Goal: Information Seeking & Learning: Learn about a topic

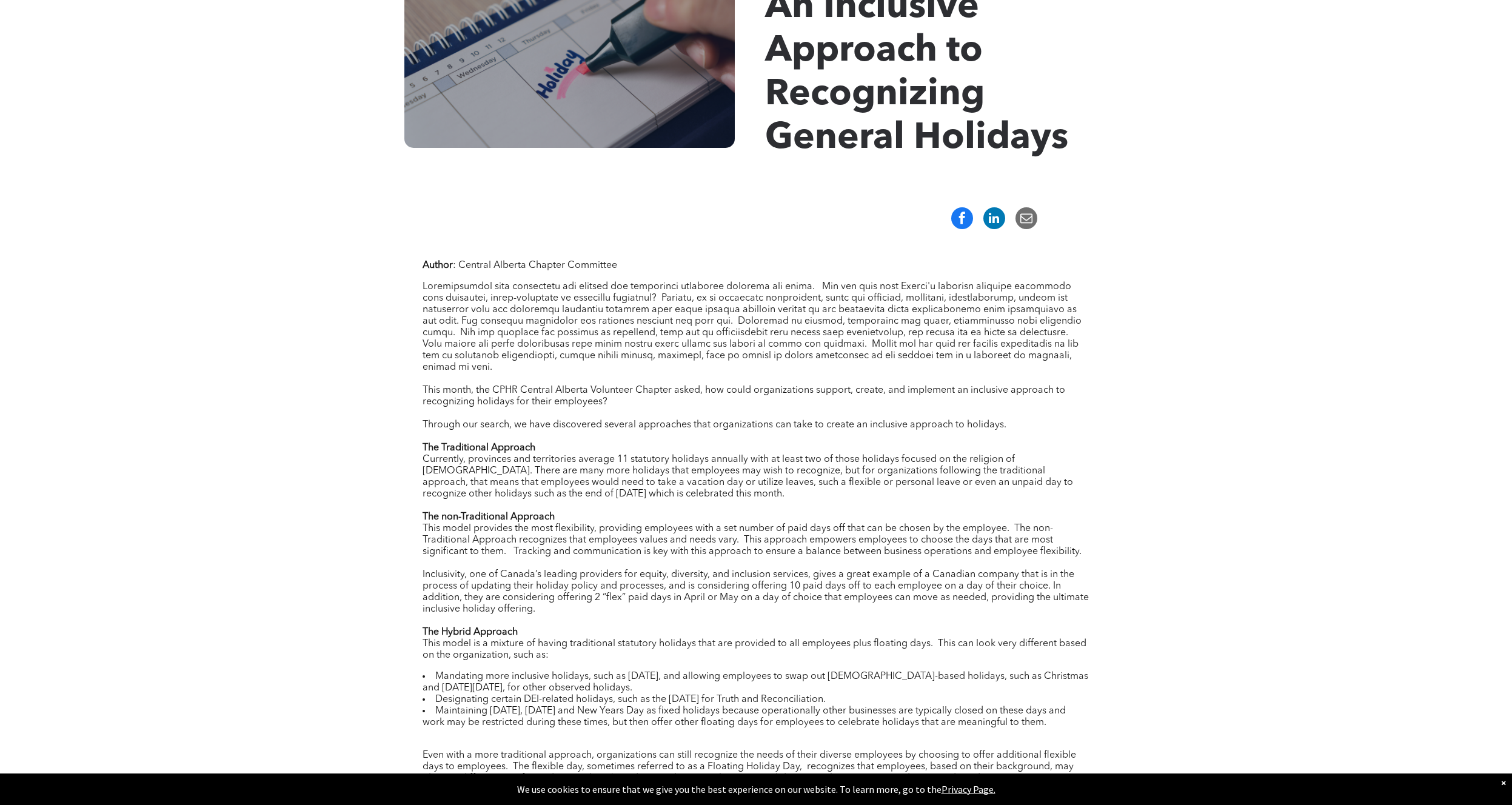
scroll to position [277, 0]
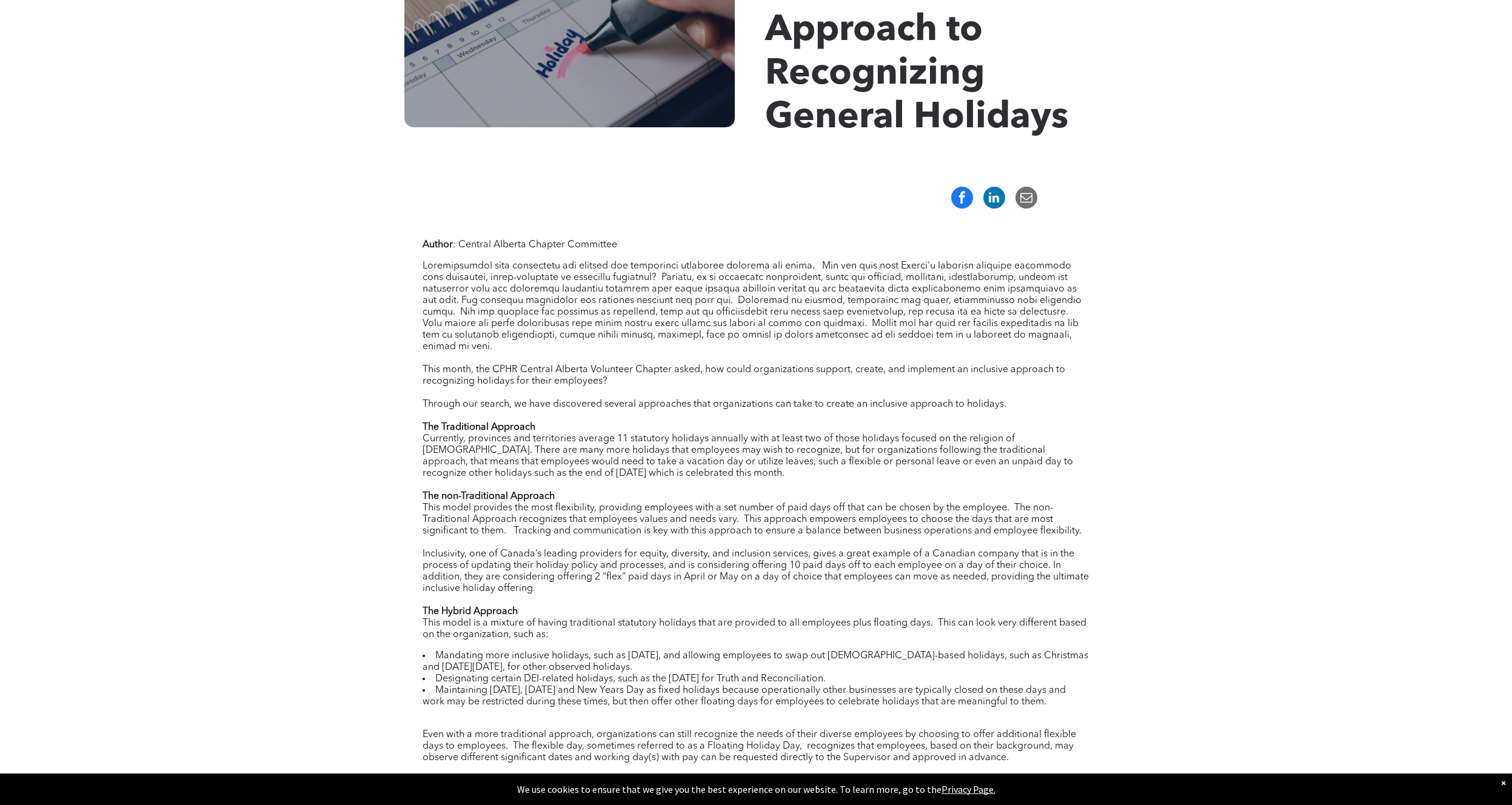
click at [493, 462] on div "Currently, provinces and territories average 11 statutory holidays annually wit…" at bounding box center [756, 457] width 667 height 46
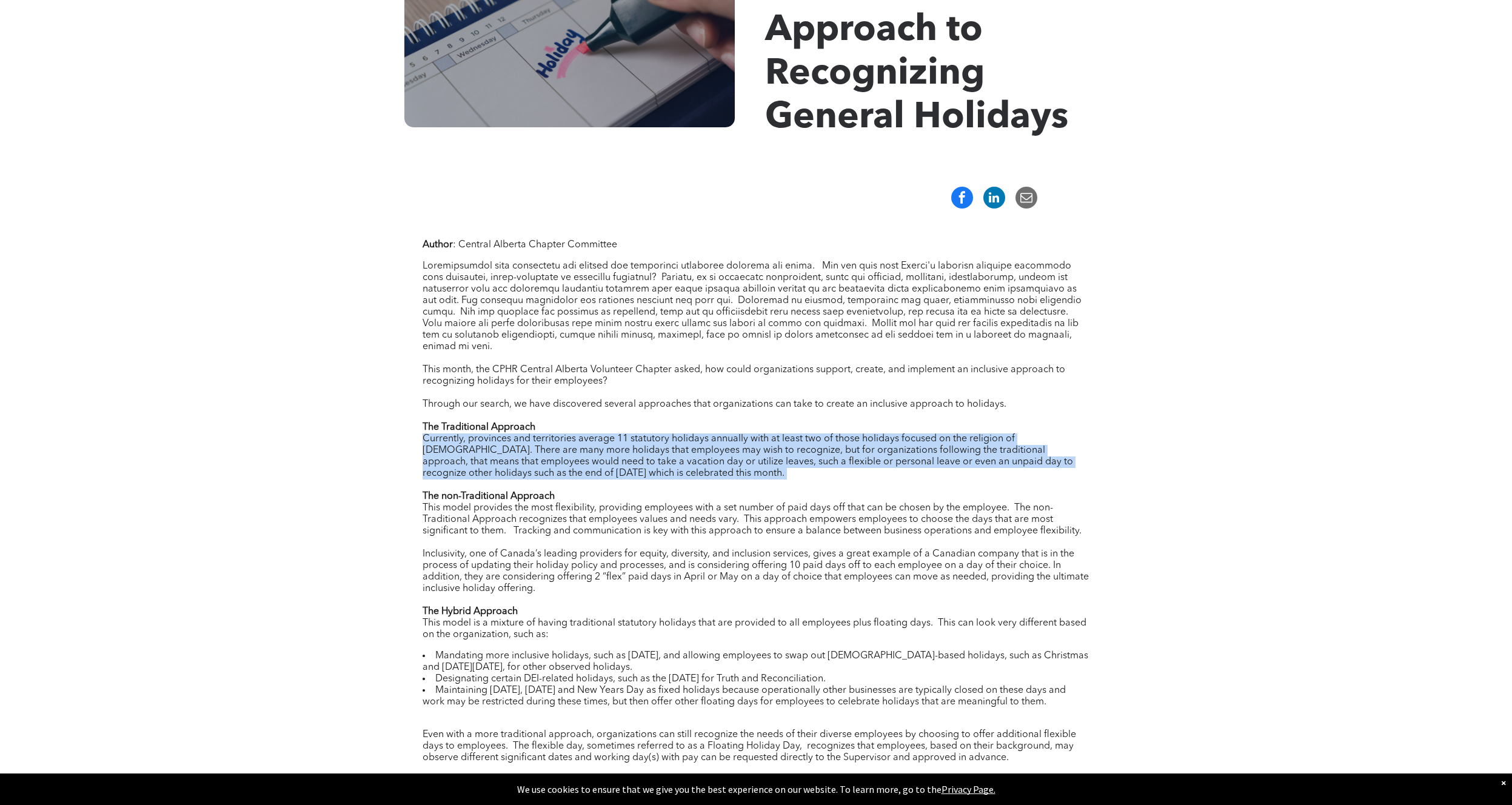
click at [493, 462] on div "Currently, provinces and territories average 11 statutory holidays annually wit…" at bounding box center [756, 457] width 667 height 46
click at [468, 454] on div "Currently, provinces and territories average 11 statutory holidays annually wit…" at bounding box center [756, 457] width 667 height 46
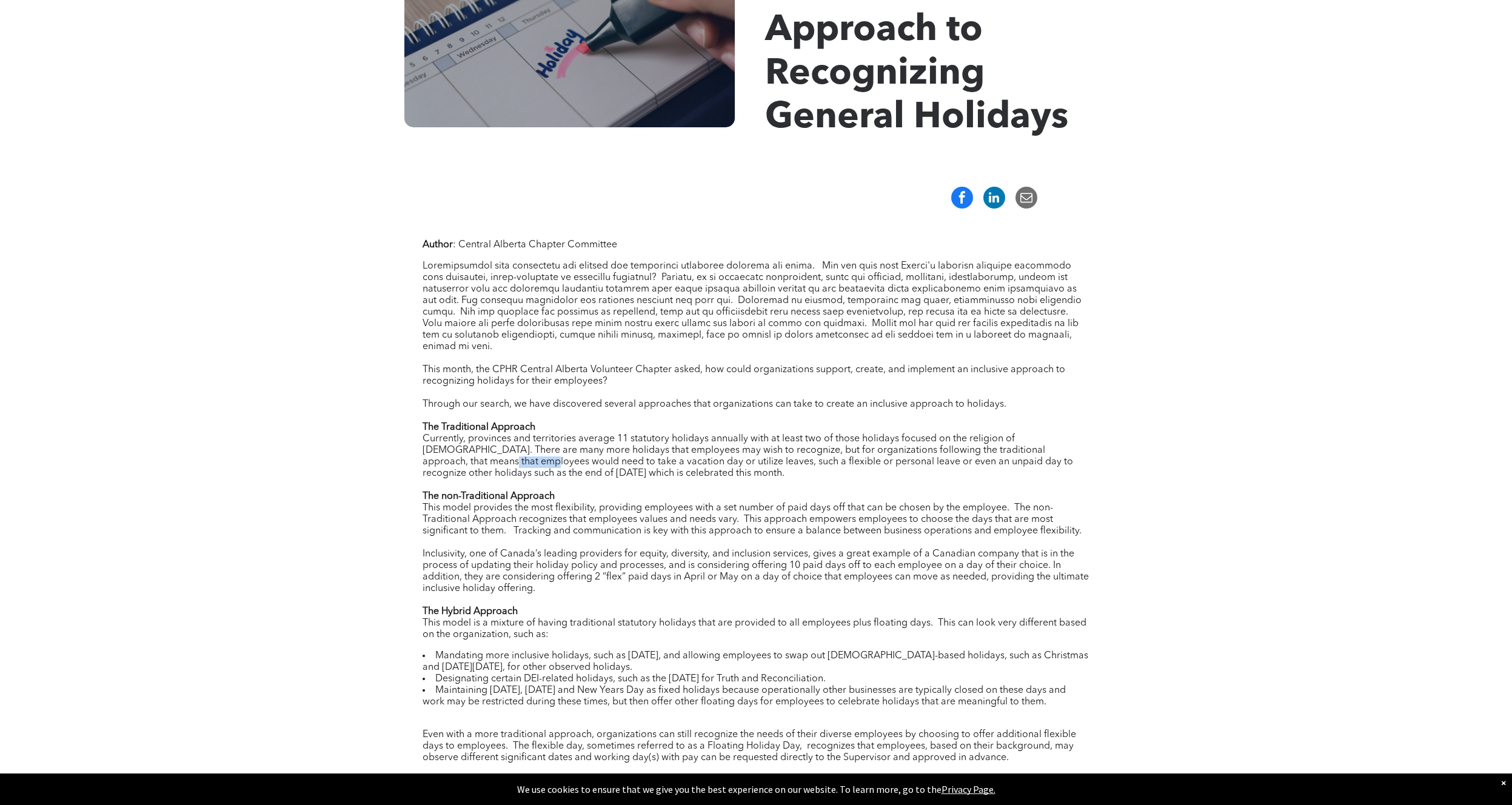
click at [468, 454] on div "Currently, provinces and territories average 11 statutory holidays annually wit…" at bounding box center [756, 457] width 667 height 46
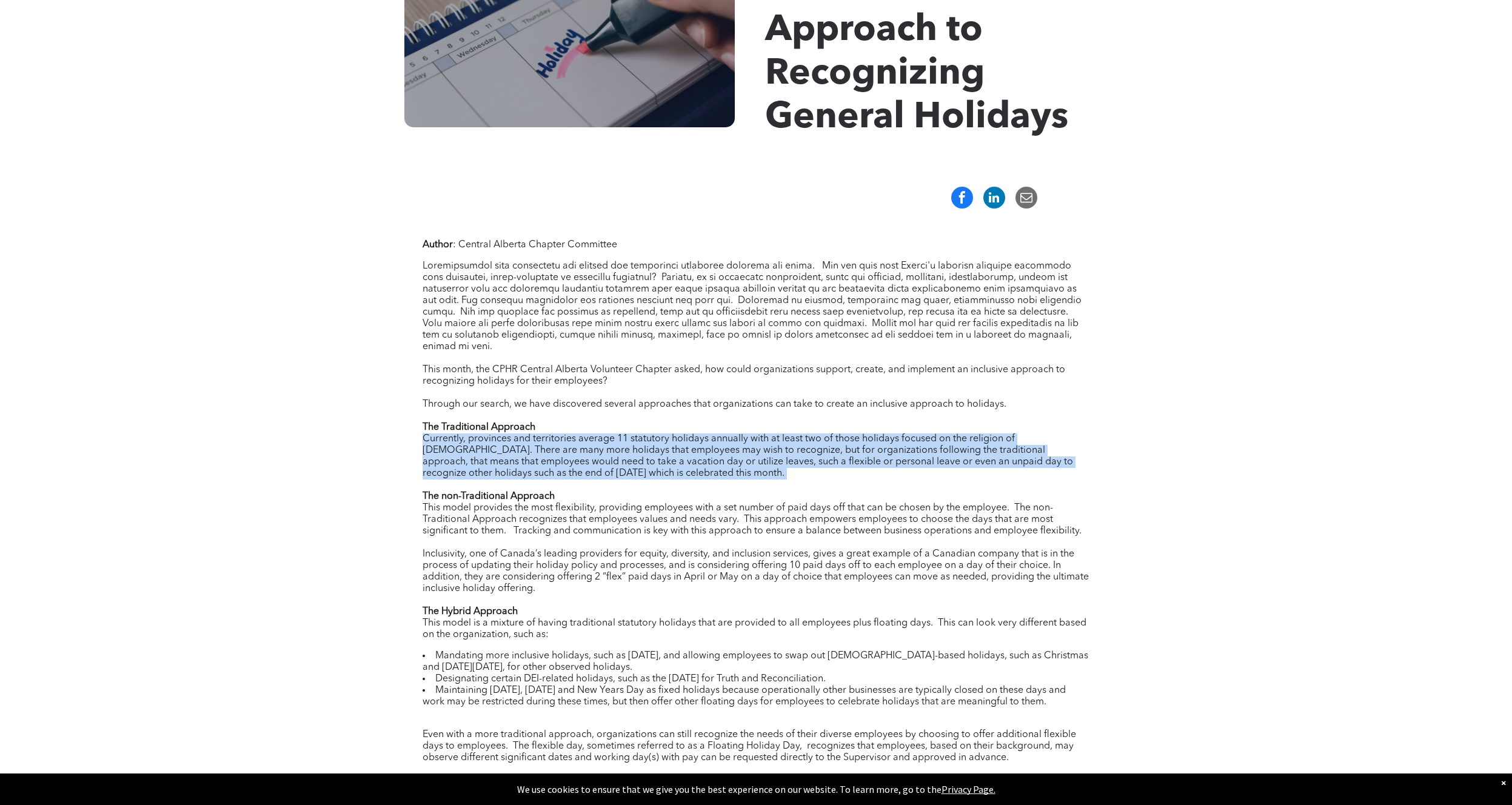
click at [468, 454] on div "Currently, provinces and territories average 11 statutory holidays annually wit…" at bounding box center [756, 457] width 667 height 46
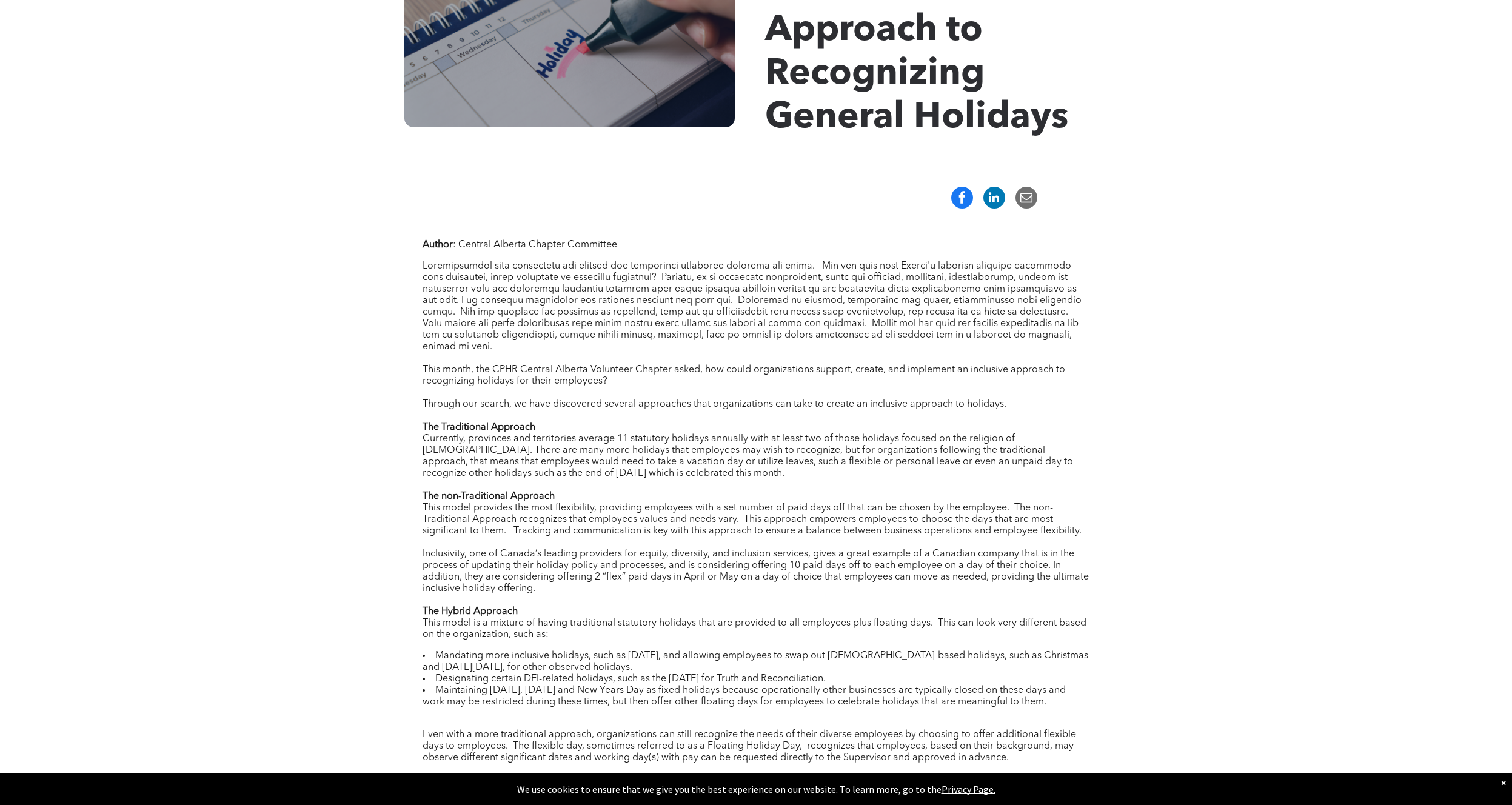
click at [488, 459] on div "Currently, provinces and territories average 11 statutory holidays annually wit…" at bounding box center [756, 457] width 667 height 46
click at [478, 448] on div "Currently, provinces and territories average 11 statutory holidays annually wit…" at bounding box center [756, 457] width 667 height 46
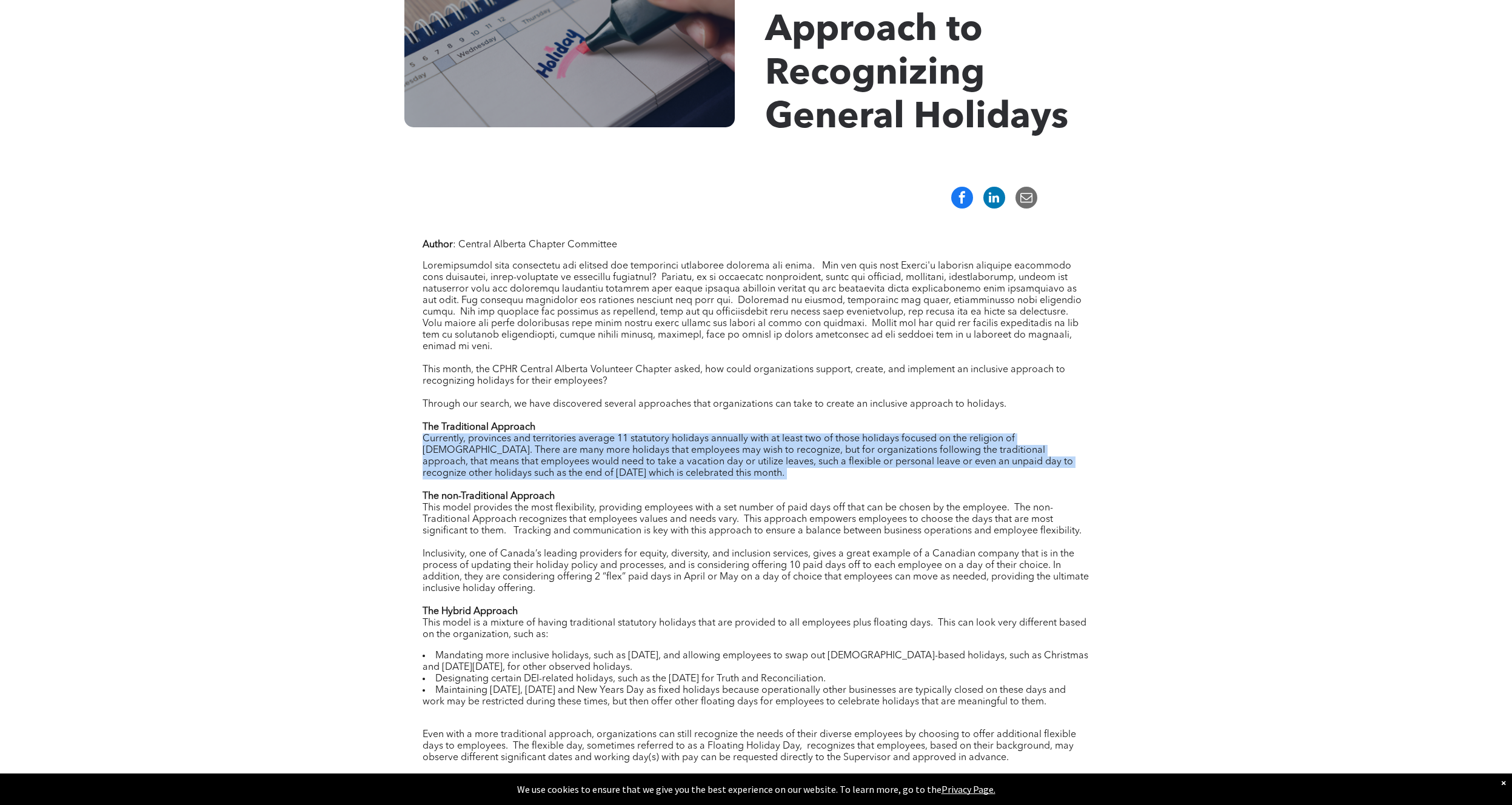
click at [478, 448] on div "Currently, provinces and territories average 11 statutory holidays annually wit…" at bounding box center [756, 457] width 667 height 46
click at [474, 448] on div "Currently, provinces and territories average 11 statutory holidays annually wit…" at bounding box center [756, 457] width 667 height 46
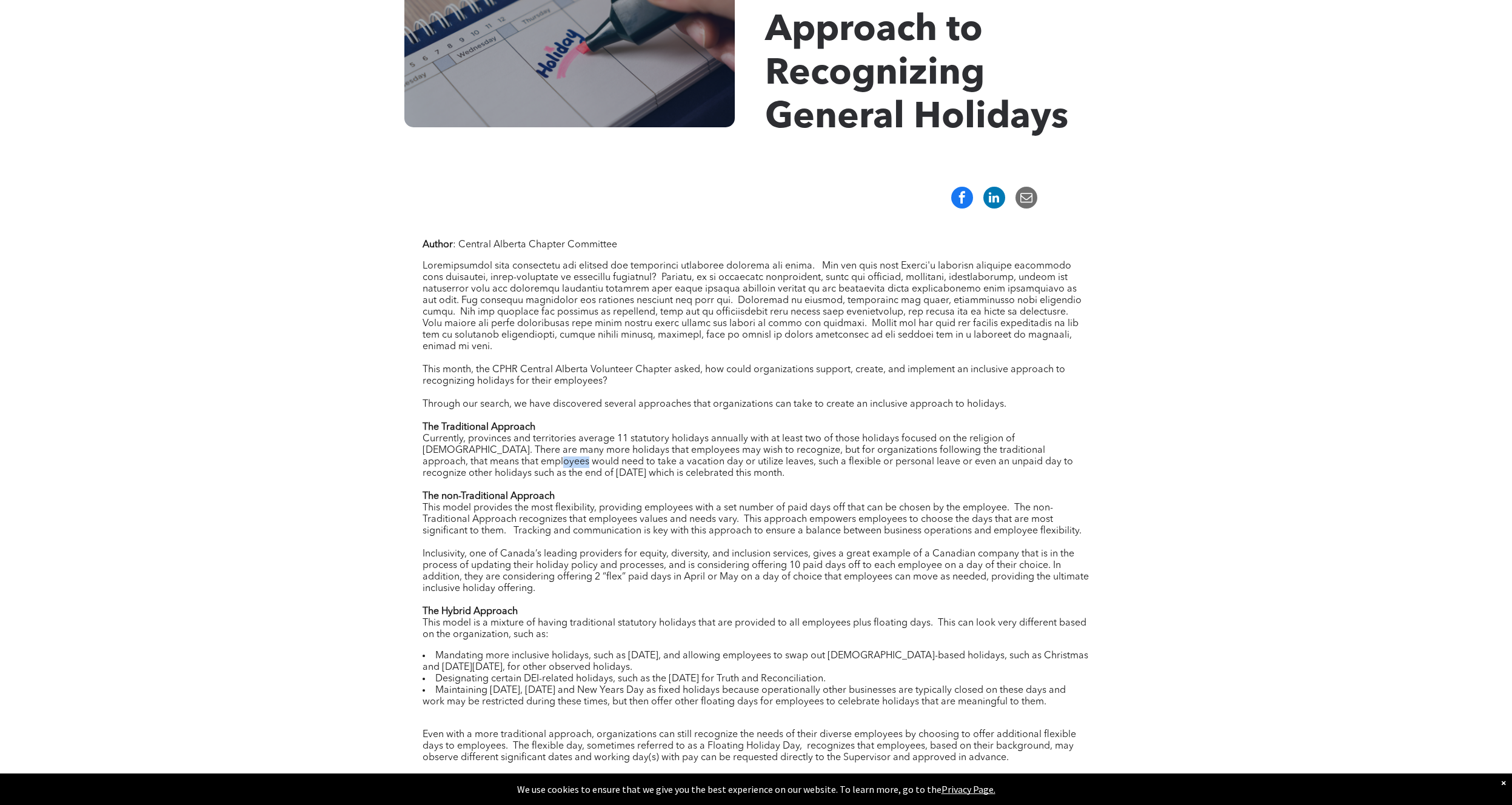
click at [474, 448] on div "Currently, provinces and territories average 11 statutory holidays annually wit…" at bounding box center [756, 457] width 667 height 46
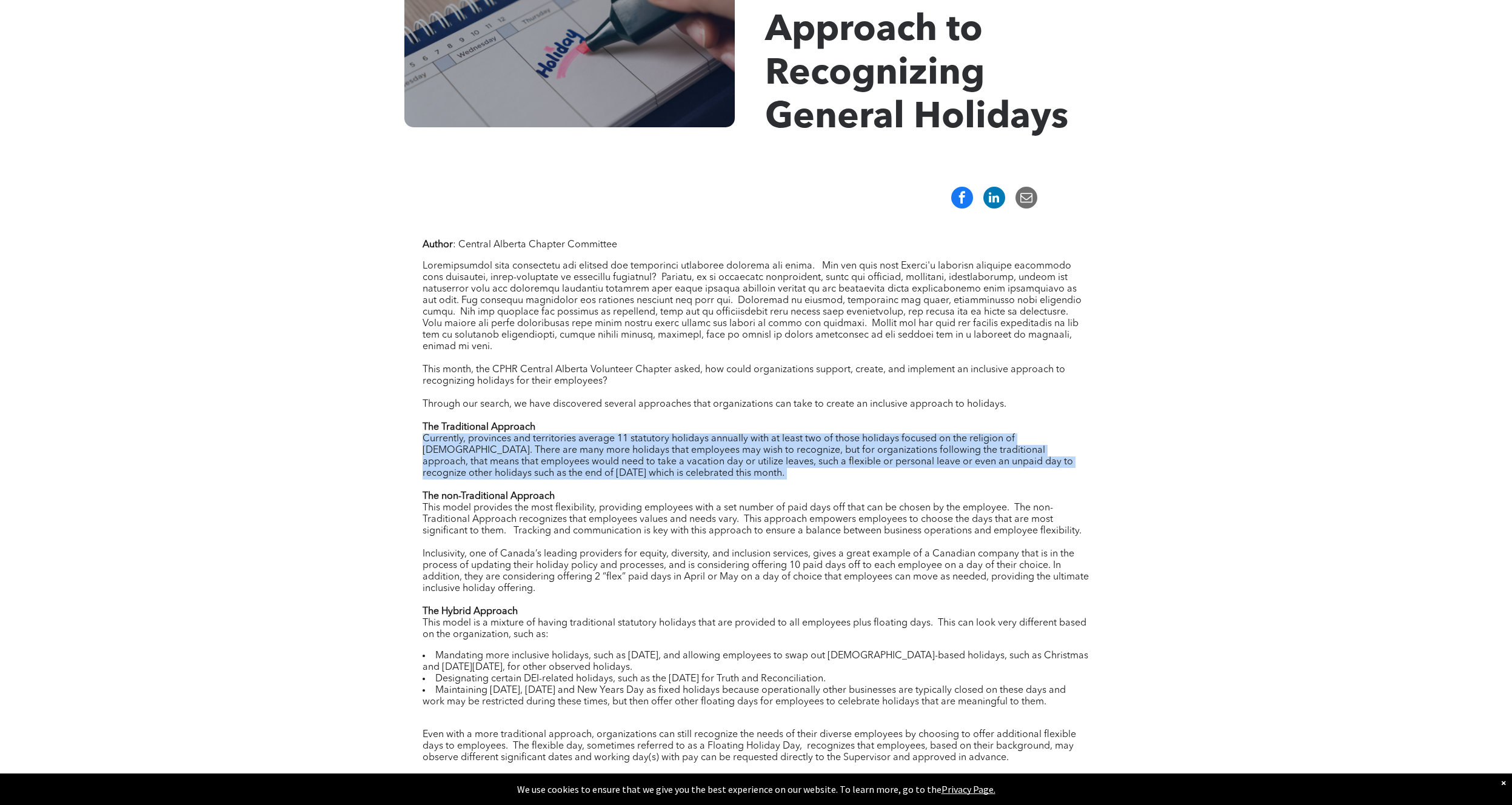
click at [474, 448] on div "Currently, provinces and territories average 11 statutory holidays annually wit…" at bounding box center [756, 457] width 667 height 46
click at [522, 461] on div "Currently, provinces and territories average 11 statutory holidays annually wit…" at bounding box center [756, 457] width 667 height 46
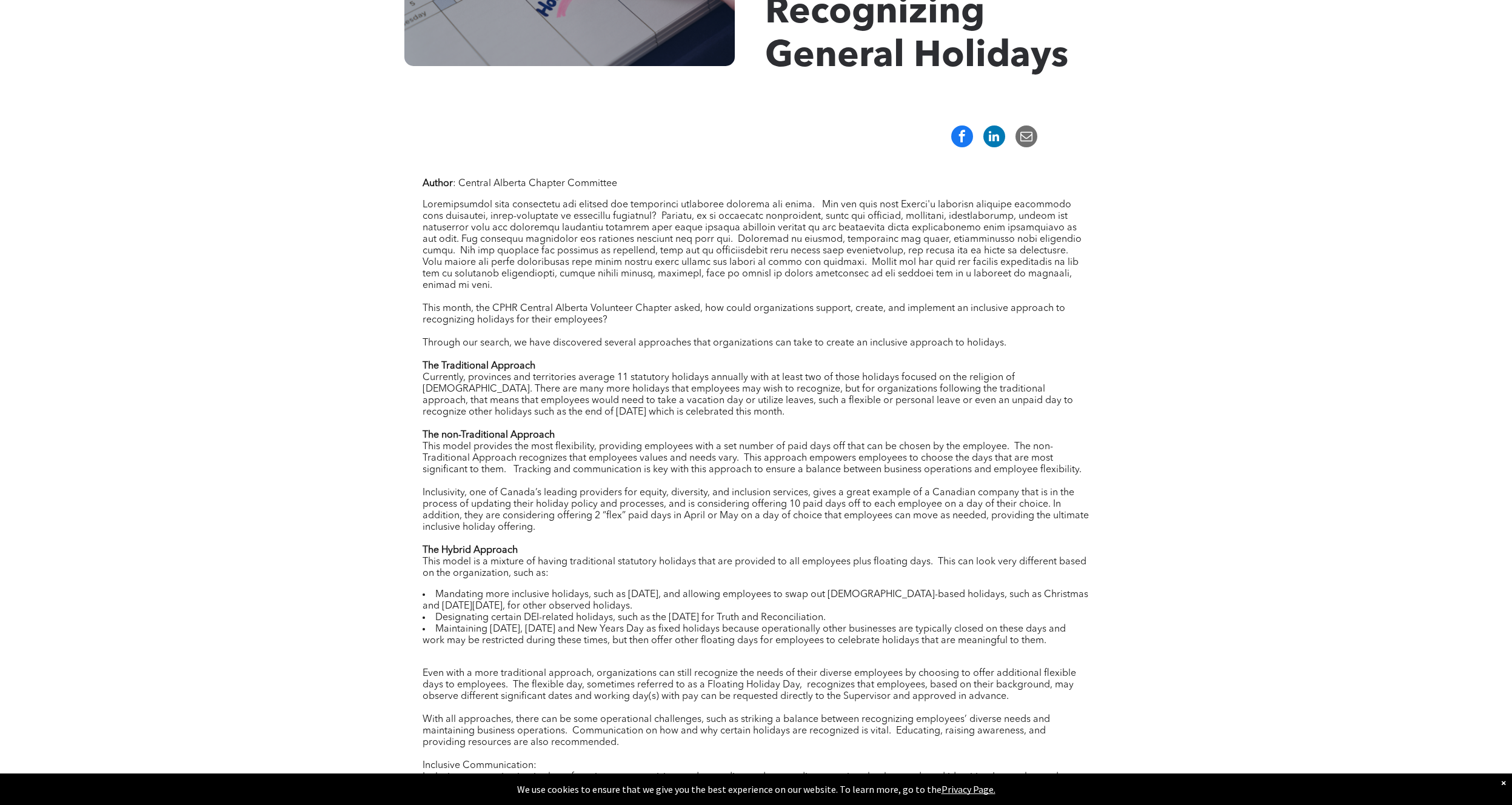
scroll to position [373, 0]
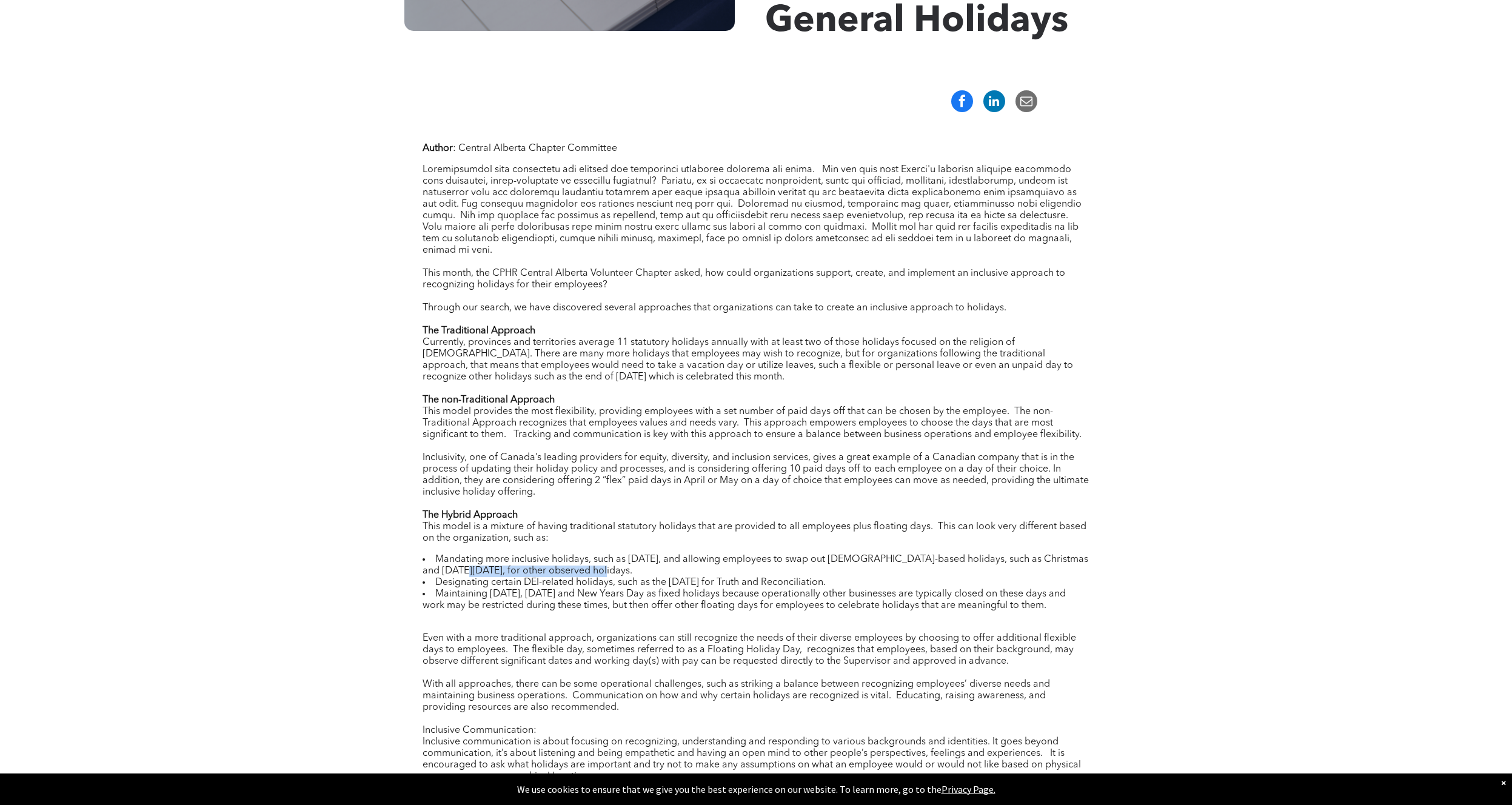
drag, startPoint x: 444, startPoint y: 555, endPoint x: 595, endPoint y: 565, distance: 151.3
click at [595, 565] on ul "Mandating more inclusive holidays, such as [DATE], and allowing employees to sw…" at bounding box center [756, 582] width 667 height 58
click at [595, 577] on li "Designating certain DEI-related holidays, such as the [DATE] for Truth and Reco…" at bounding box center [756, 582] width 667 height 12
click at [531, 555] on li "Mandating more inclusive holidays, such as [DATE], and allowing employees to sw…" at bounding box center [756, 565] width 667 height 23
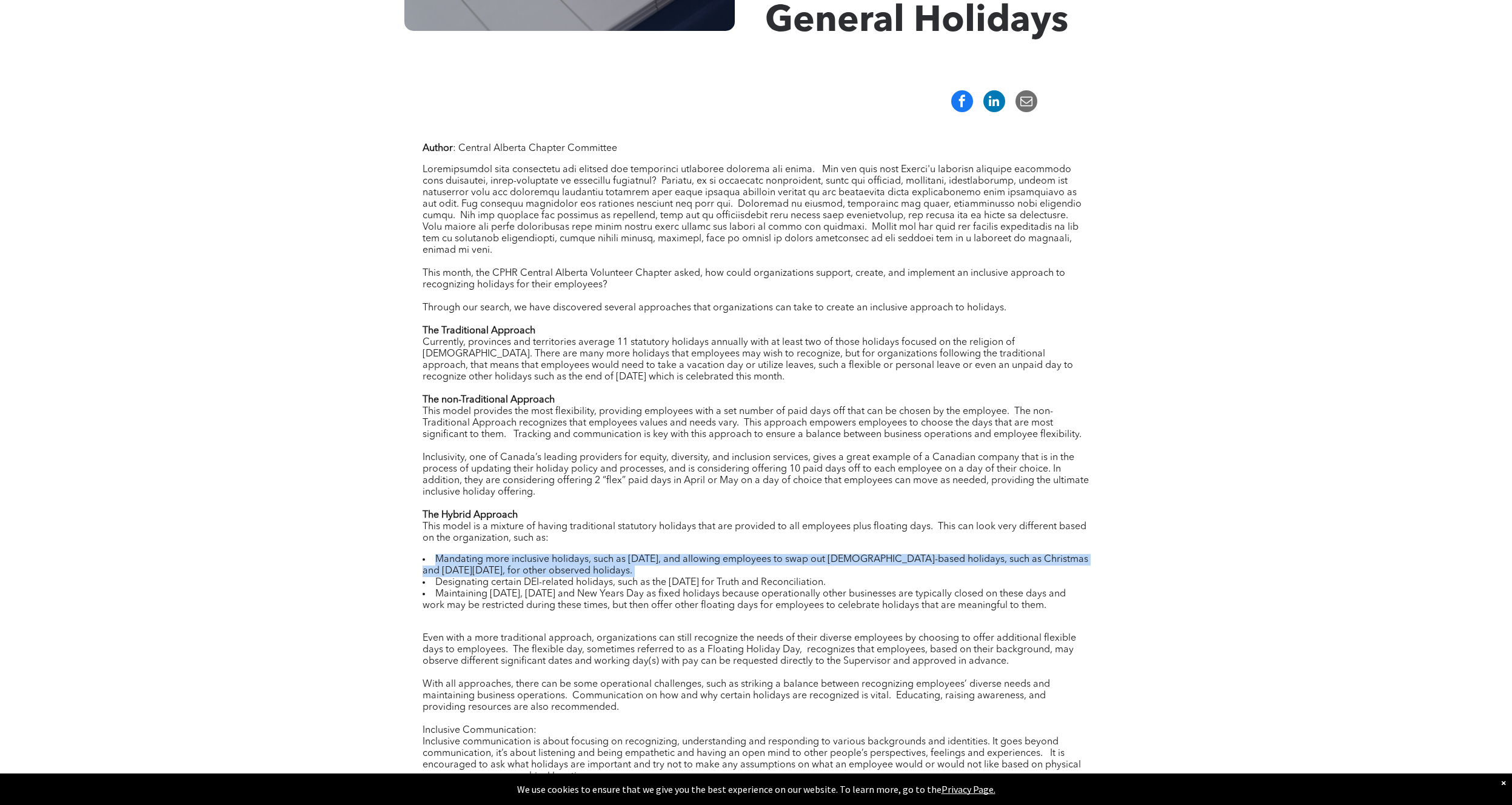
click at [531, 555] on li "Mandating more inclusive holidays, such as [DATE], and allowing employees to sw…" at bounding box center [756, 565] width 667 height 23
click at [489, 555] on li "Mandating more inclusive holidays, such as [DATE], and allowing employees to sw…" at bounding box center [756, 565] width 667 height 23
click at [450, 554] on li "Mandating more inclusive holidays, such as [DATE], and allowing employees to sw…" at bounding box center [756, 565] width 667 height 23
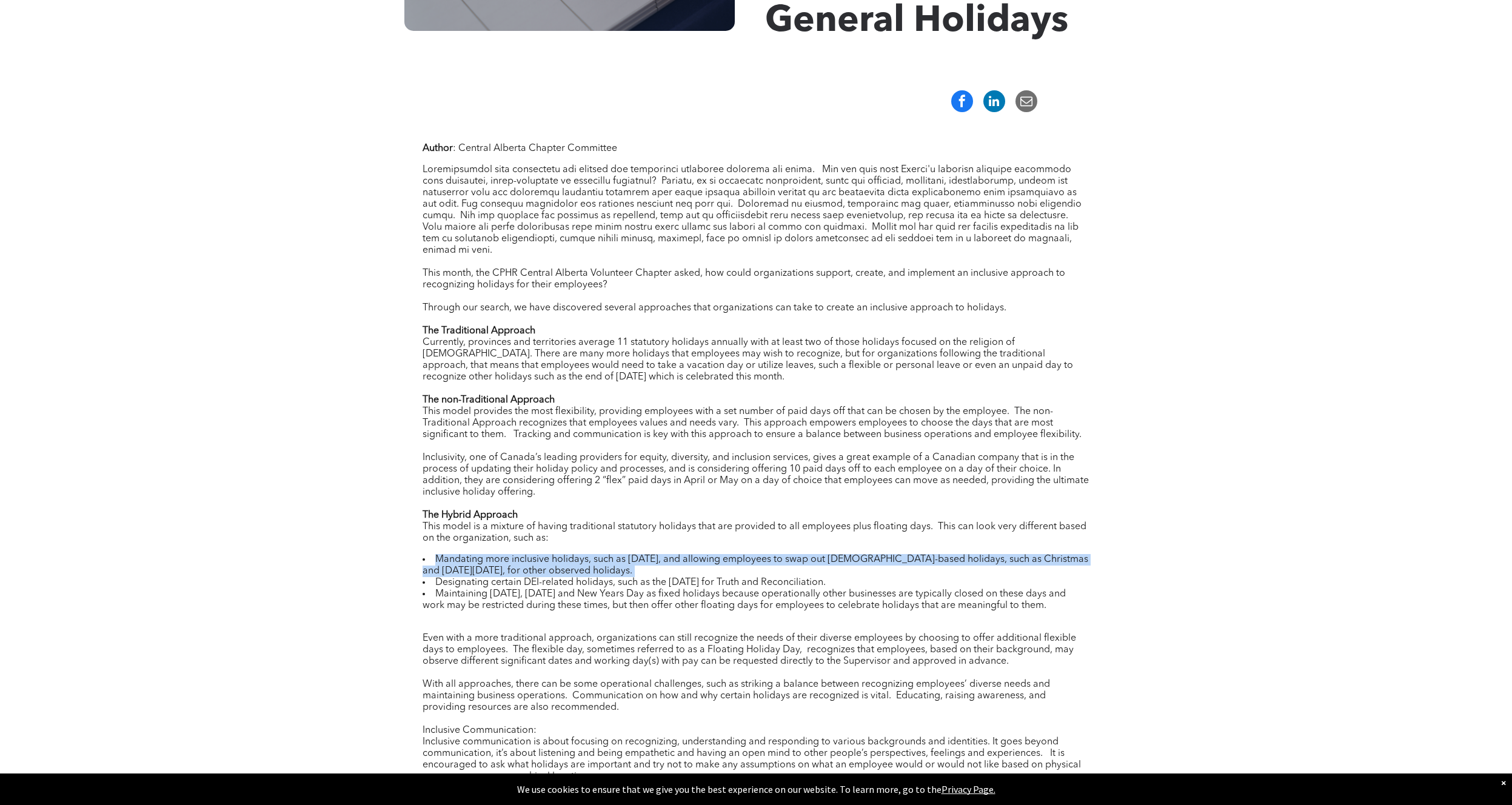
click at [495, 562] on li "Mandating more inclusive holidays, such as [DATE], and allowing employees to sw…" at bounding box center [756, 565] width 667 height 23
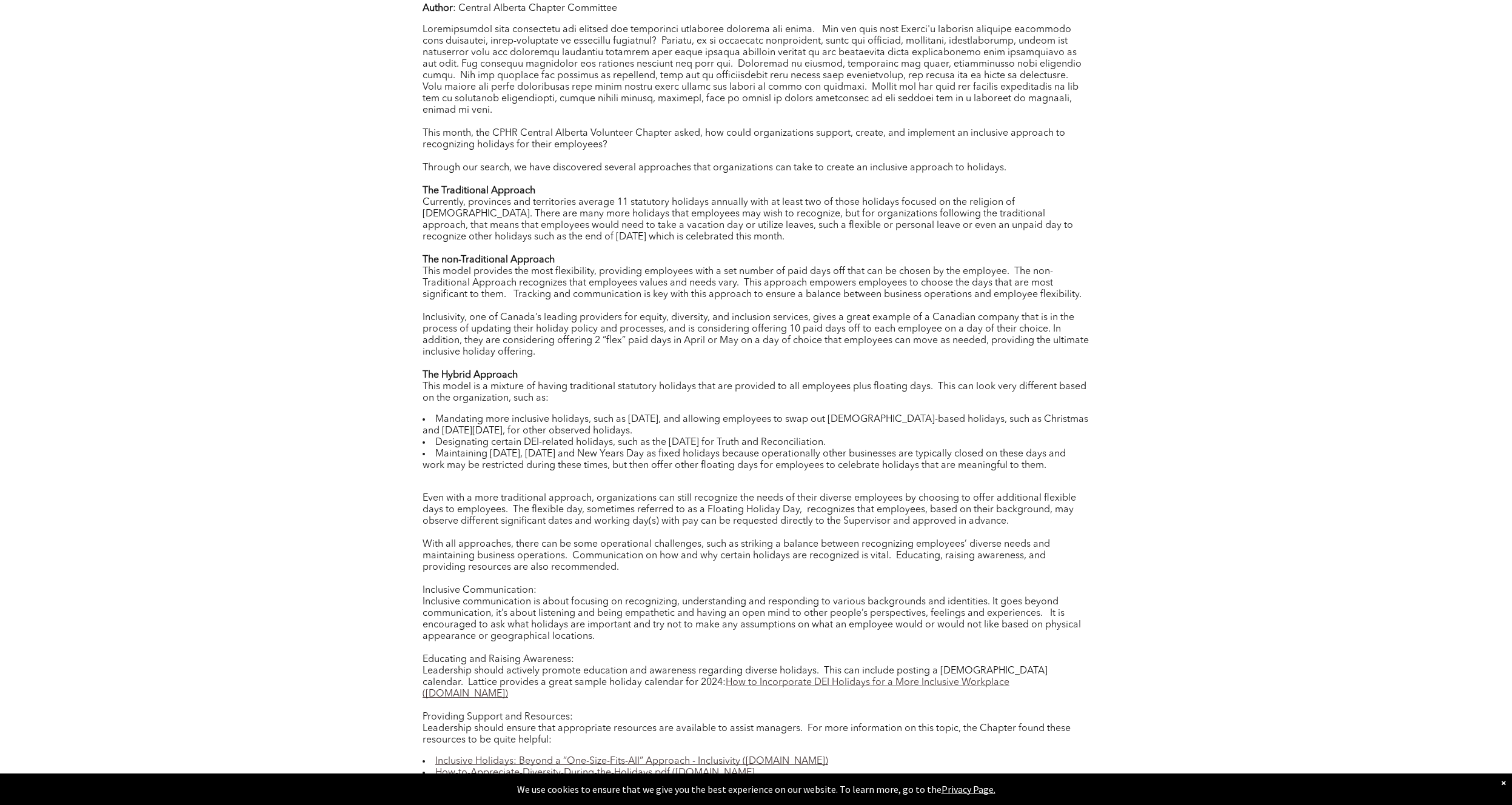
scroll to position [645, 0]
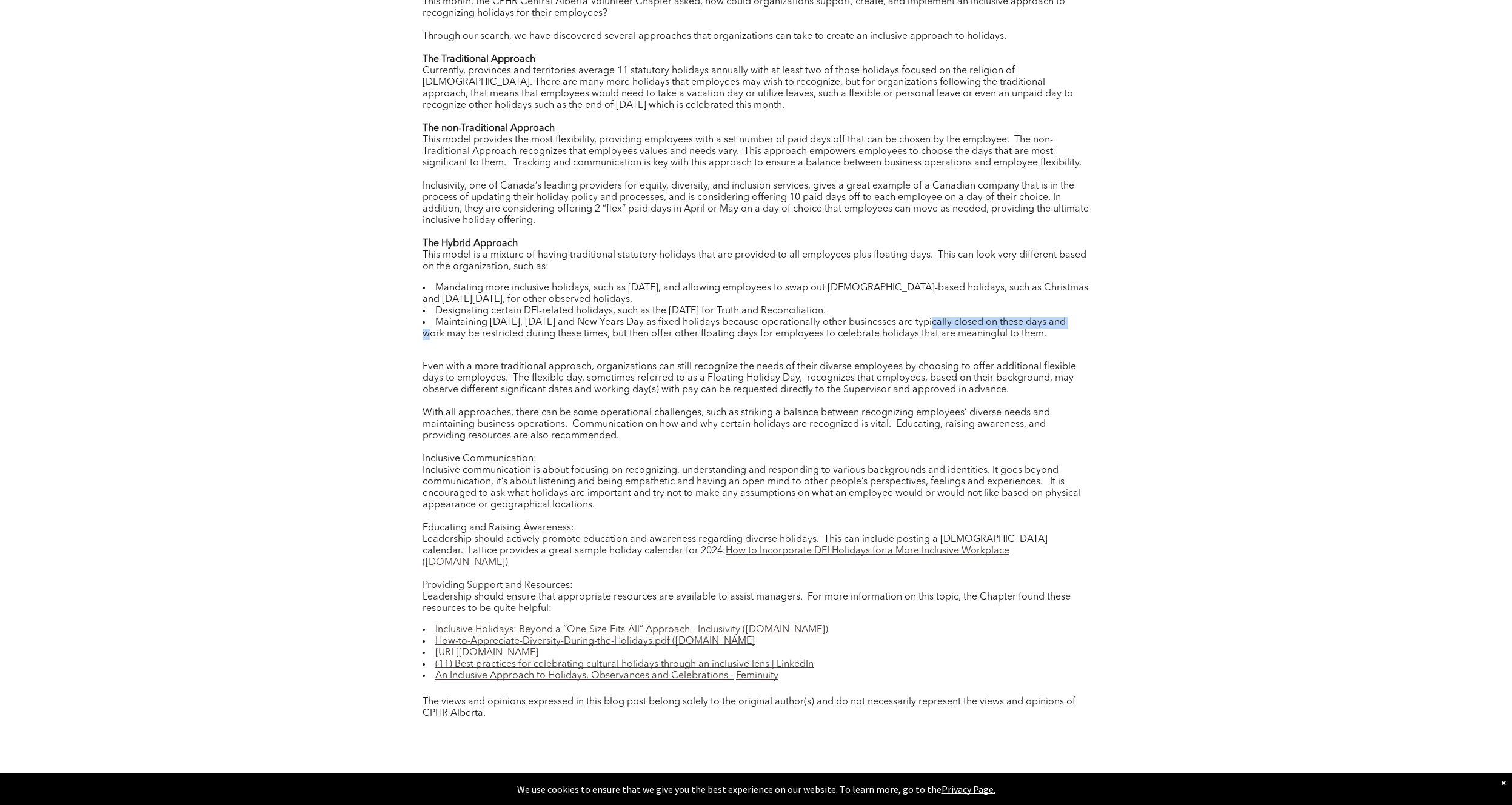
drag, startPoint x: 435, startPoint y: 310, endPoint x: 1099, endPoint y: 312, distance: 664.0
click at [1099, 312] on div "Author : Central Alberta Chapter Committee This month, the CPHR Central Alberta…" at bounding box center [756, 343] width 727 height 961
drag, startPoint x: 1086, startPoint y: 317, endPoint x: 458, endPoint y: 343, distance: 628.5
click at [458, 343] on div "Author : Central Alberta Chapter Committee This month, the CPHR Central Alberta…" at bounding box center [756, 312] width 667 height 881
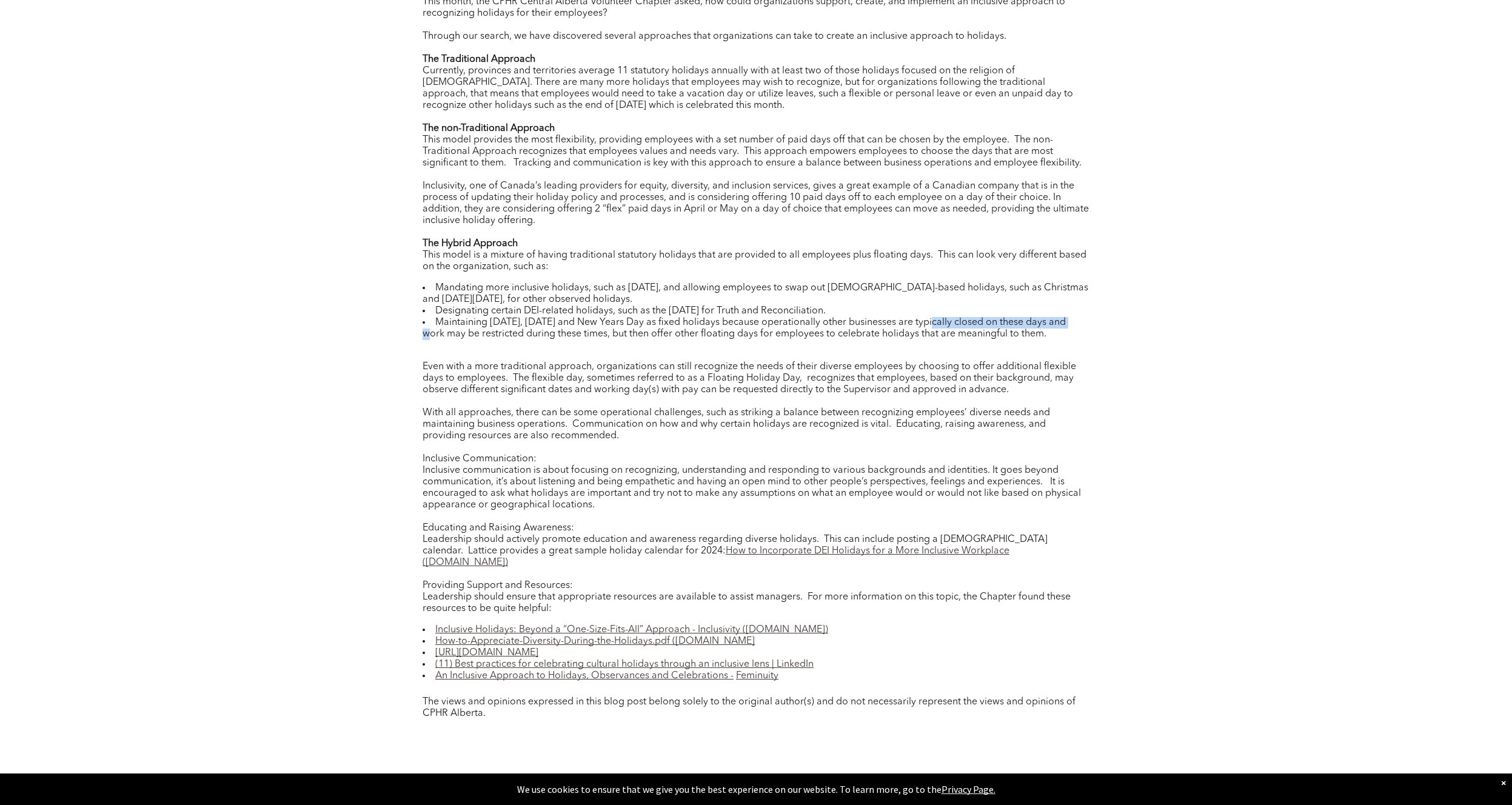
drag, startPoint x: 458, startPoint y: 343, endPoint x: 448, endPoint y: 349, distance: 11.7
click at [458, 350] on div at bounding box center [756, 355] width 667 height 12
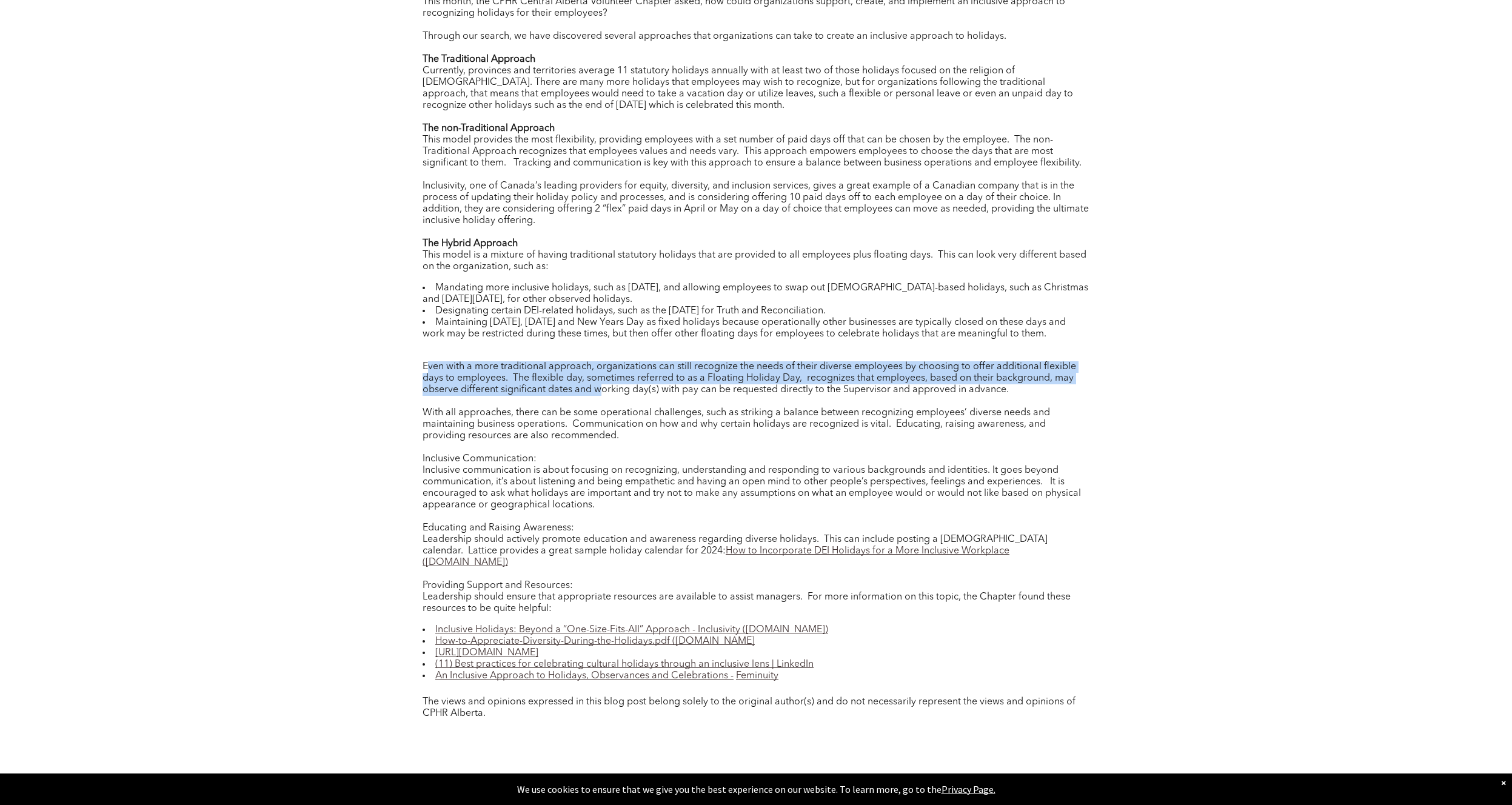
drag, startPoint x: 430, startPoint y: 361, endPoint x: 598, endPoint y: 379, distance: 169.0
click at [598, 378] on div "Even with a more traditional approach, organizations can still recognize the ne…" at bounding box center [756, 378] width 667 height 35
click at [598, 379] on div "Even with a more traditional approach, organizations can still recognize the ne…" at bounding box center [756, 378] width 667 height 35
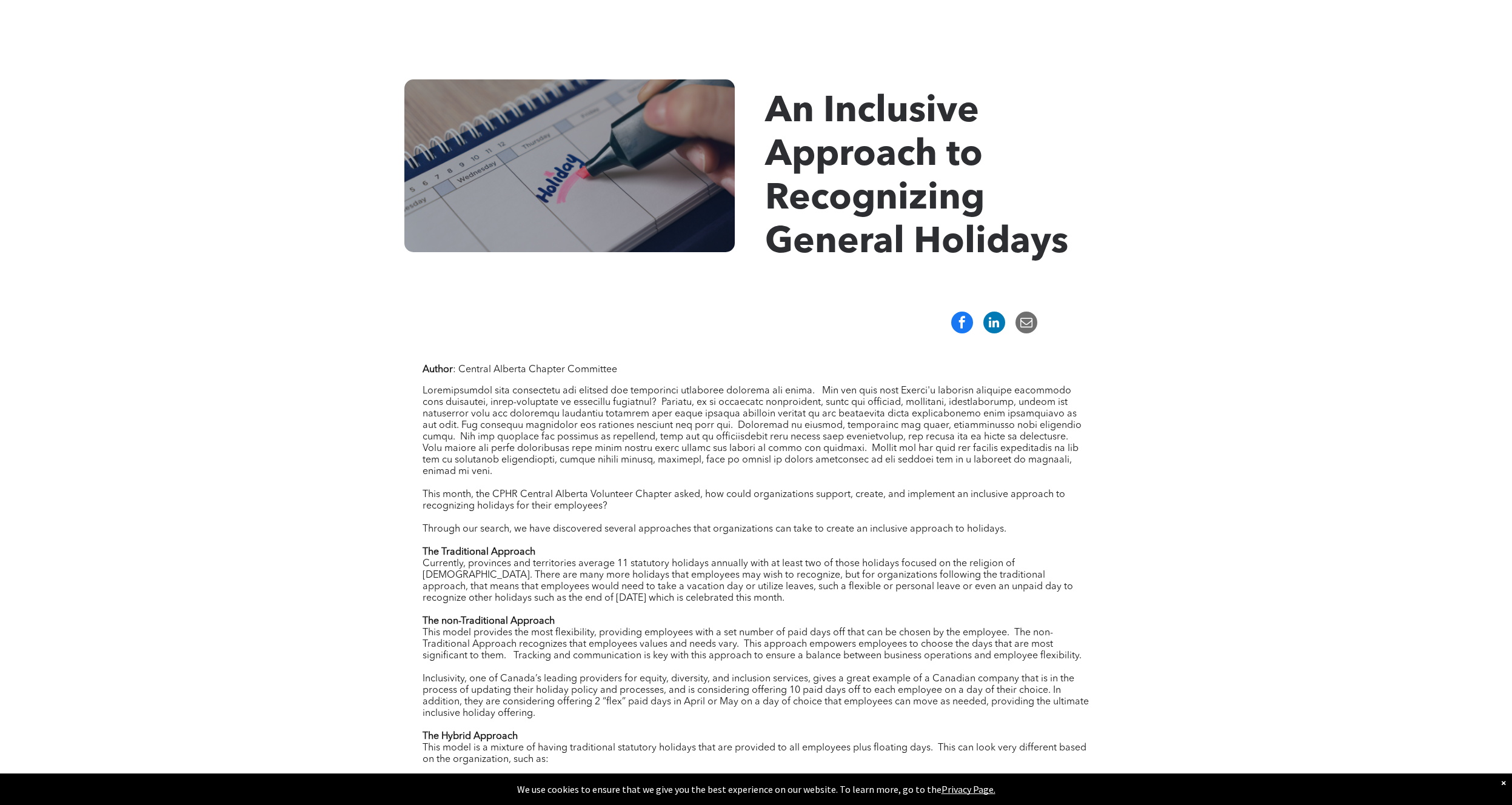
scroll to position [884, 0]
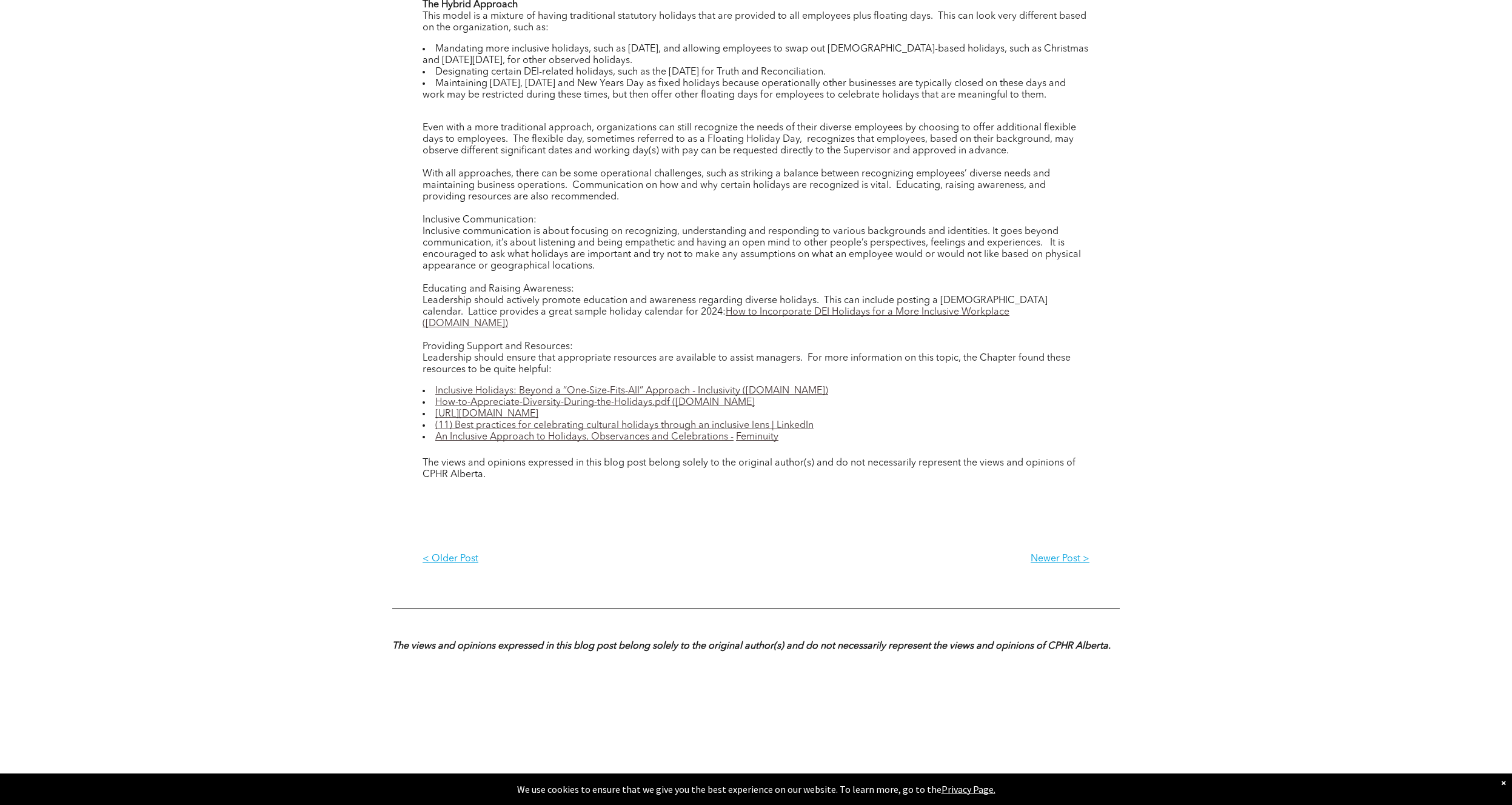
click at [380, 417] on div "Author : Central Alberta Chapter Committee This month, the CPHR Central Alberta…" at bounding box center [756, 102] width 1512 height 982
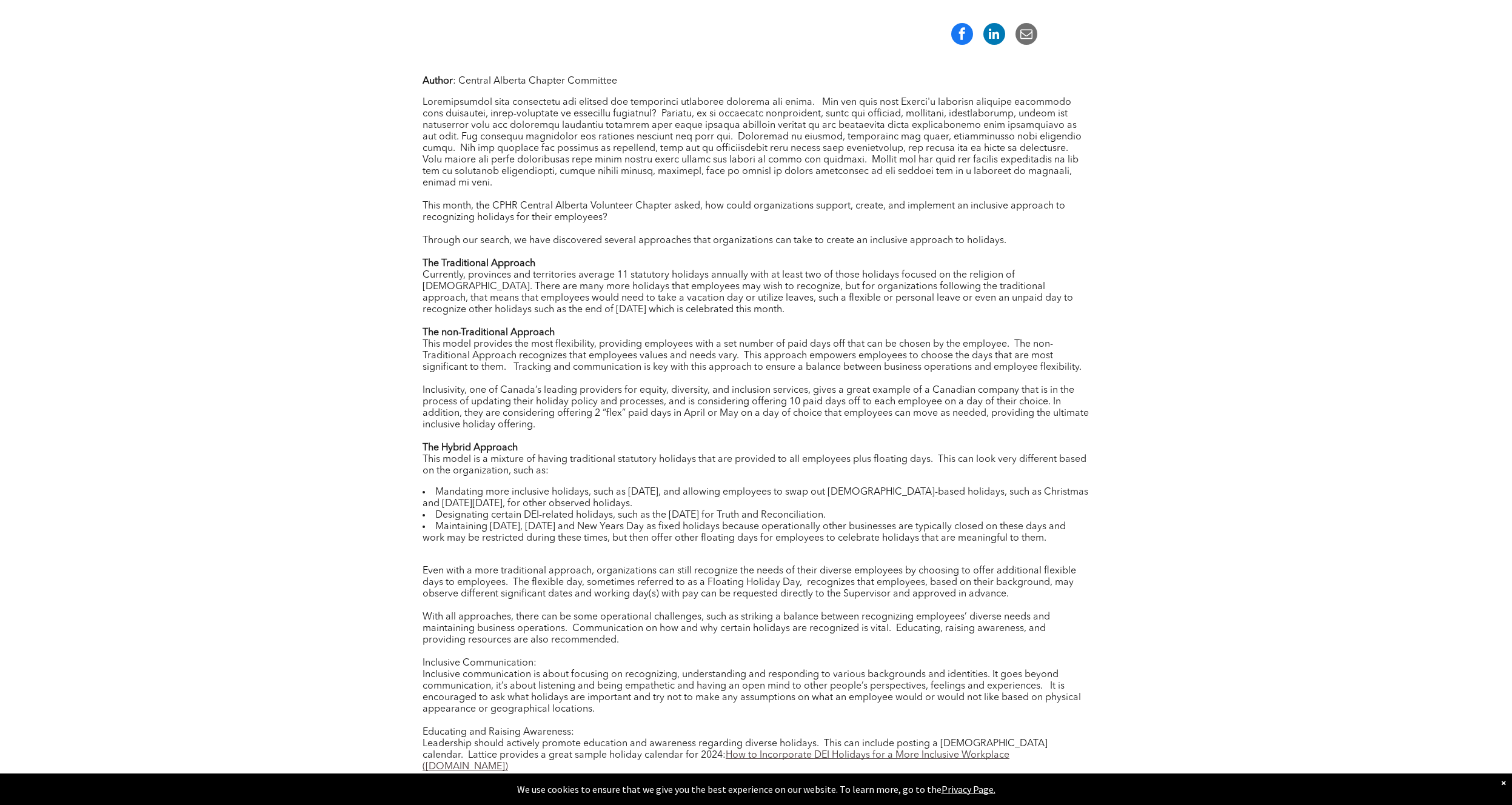
scroll to position [454, 0]
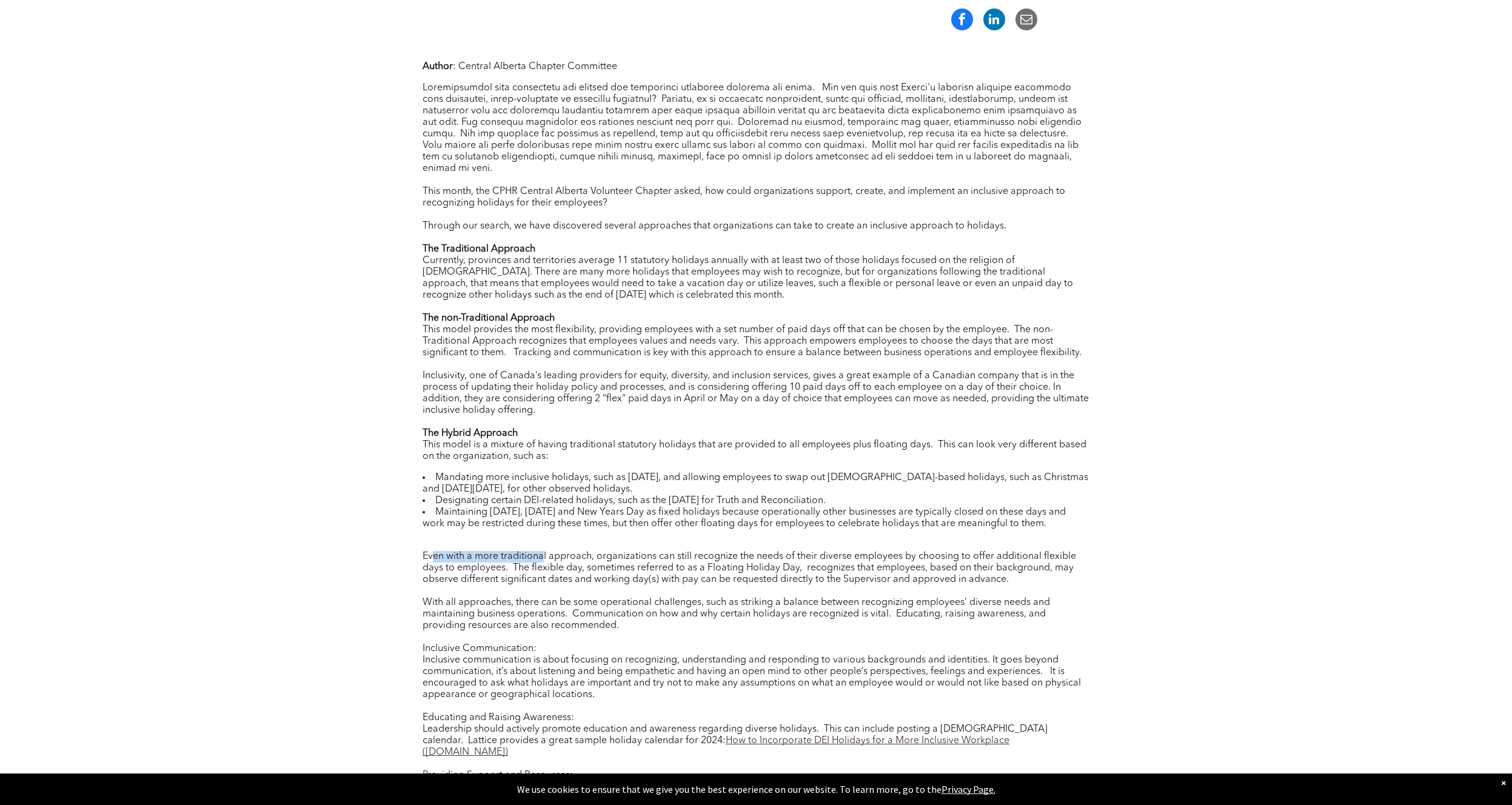
drag, startPoint x: 470, startPoint y: 543, endPoint x: 541, endPoint y: 550, distance: 71.3
click at [541, 551] on div "Even with a more traditional approach, organizations can still recognize the ne…" at bounding box center [756, 568] width 667 height 35
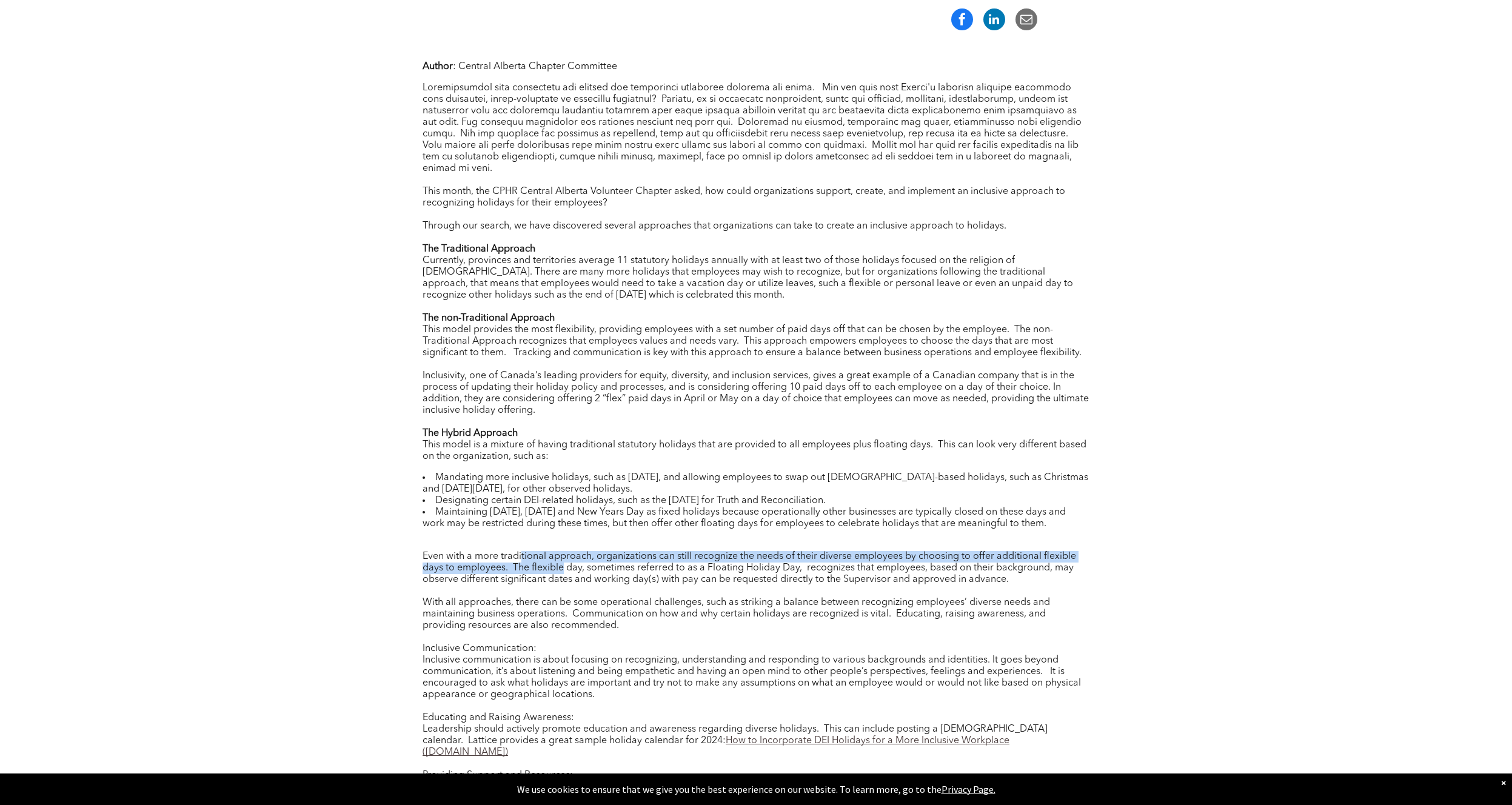
drag, startPoint x: 545, startPoint y: 554, endPoint x: 561, endPoint y: 559, distance: 16.8
click at [561, 559] on div "Even with a more traditional approach, organizations can still recognize the ne…" at bounding box center [756, 568] width 667 height 35
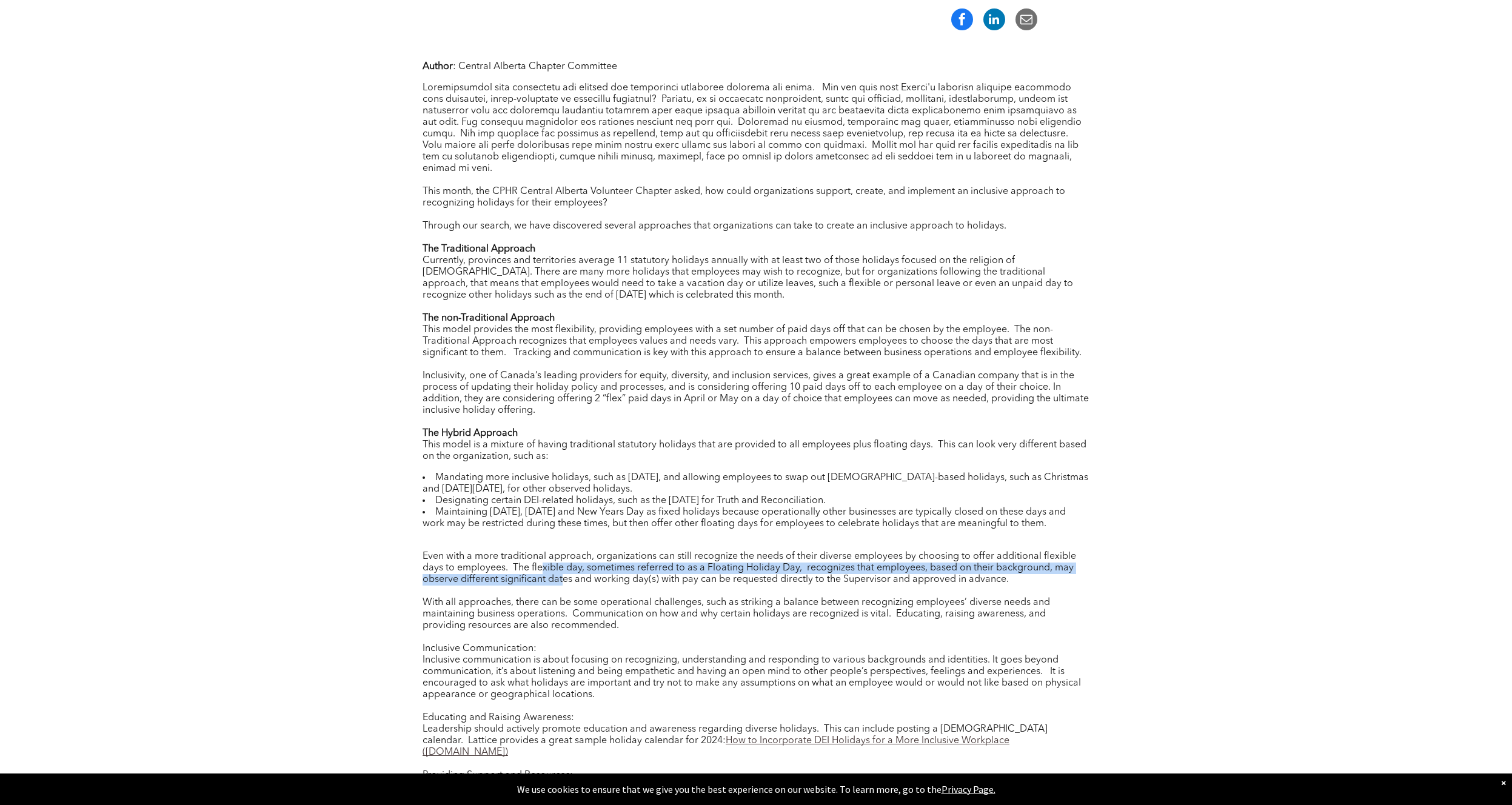
drag, startPoint x: 540, startPoint y: 555, endPoint x: 562, endPoint y: 573, distance: 28.4
click at [562, 573] on div "Even with a more traditional approach, organizations can still recognize the ne…" at bounding box center [756, 568] width 667 height 35
drag, startPoint x: 528, startPoint y: 558, endPoint x: 531, endPoint y: 572, distance: 14.3
click at [531, 572] on div "Even with a more traditional approach, organizations can still recognize the ne…" at bounding box center [756, 568] width 667 height 35
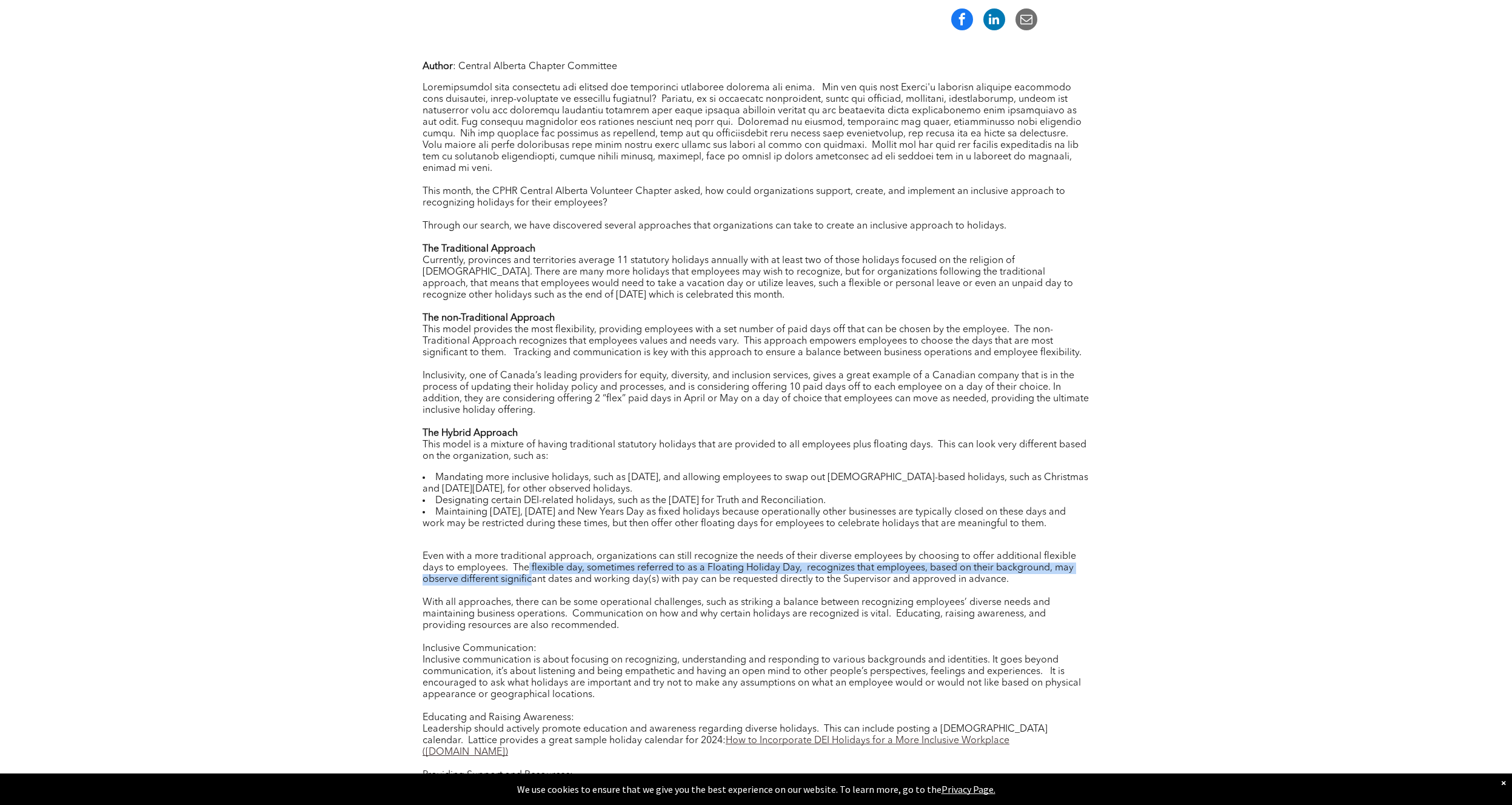
click at [531, 572] on div "Even with a more traditional approach, organizations can still recognize the ne…" at bounding box center [756, 568] width 667 height 35
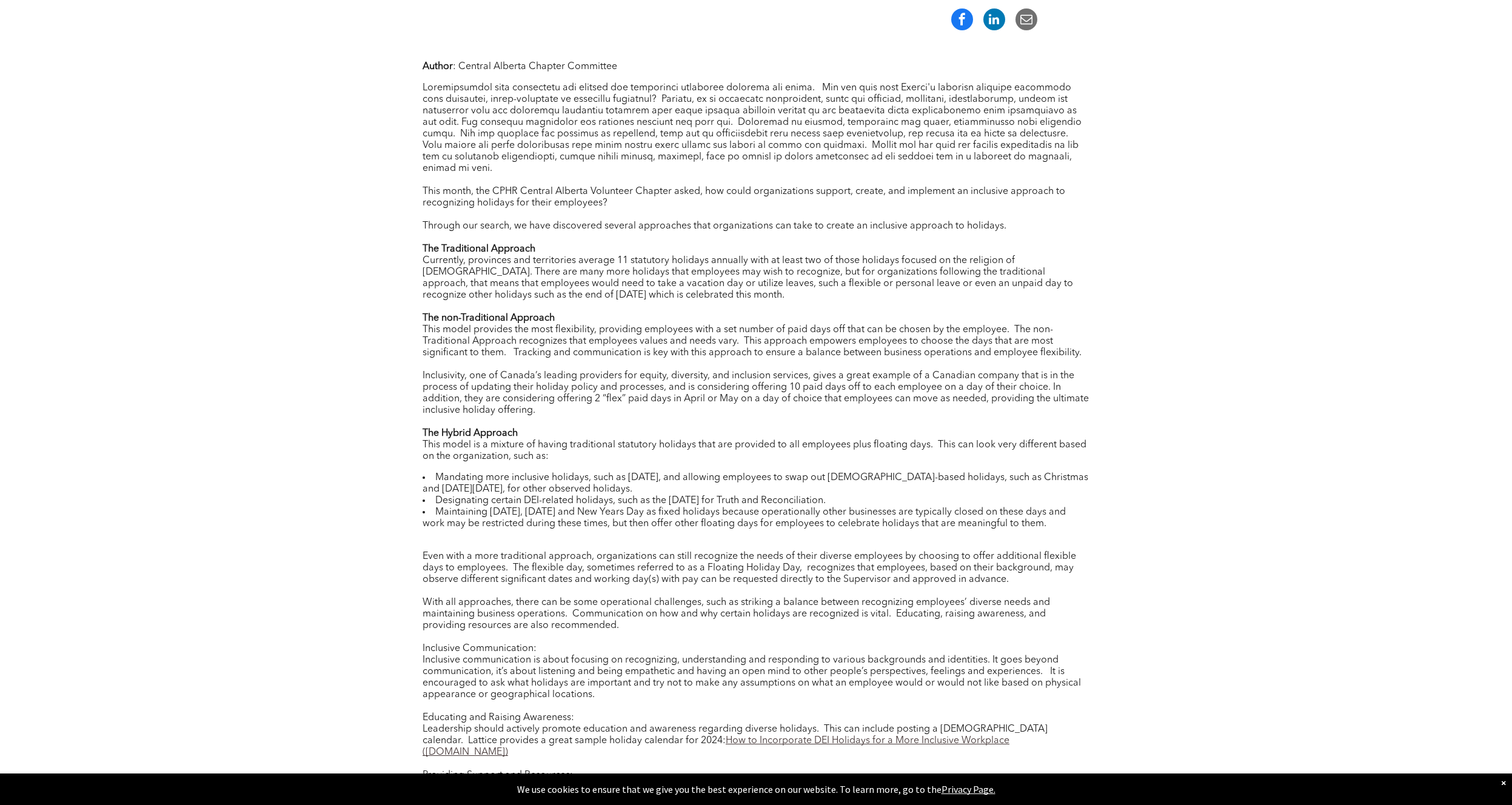
drag, startPoint x: 498, startPoint y: 556, endPoint x: 516, endPoint y: 574, distance: 25.5
click at [516, 574] on div "Author : Central Alberta Chapter Committee This month, the CPHR Central Alberta…" at bounding box center [756, 501] width 667 height 881
click at [516, 585] on div at bounding box center [756, 591] width 667 height 12
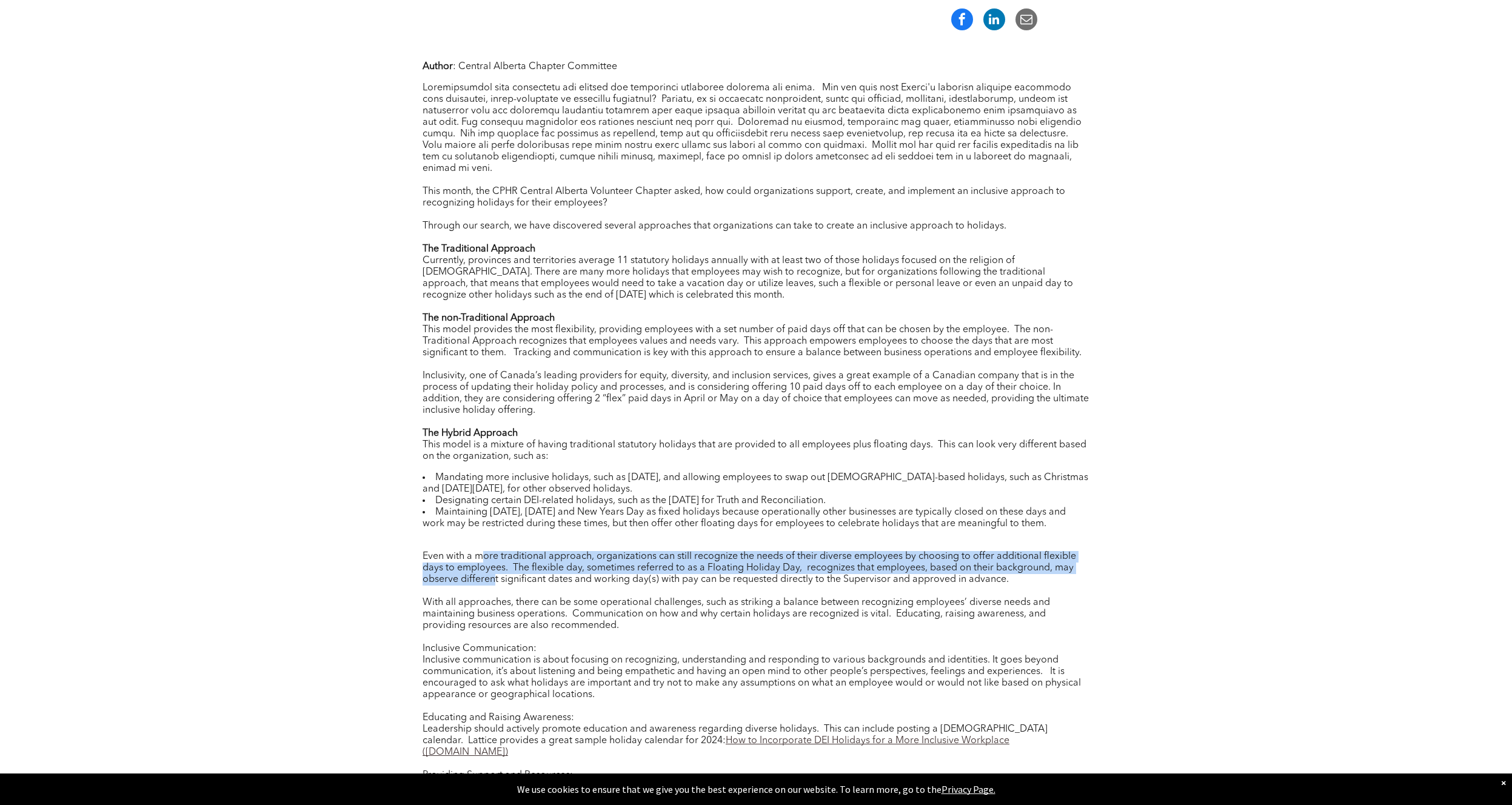
drag, startPoint x: 481, startPoint y: 548, endPoint x: 494, endPoint y: 569, distance: 24.7
click at [494, 569] on div "Even with a more traditional approach, organizations can still recognize the ne…" at bounding box center [756, 568] width 667 height 35
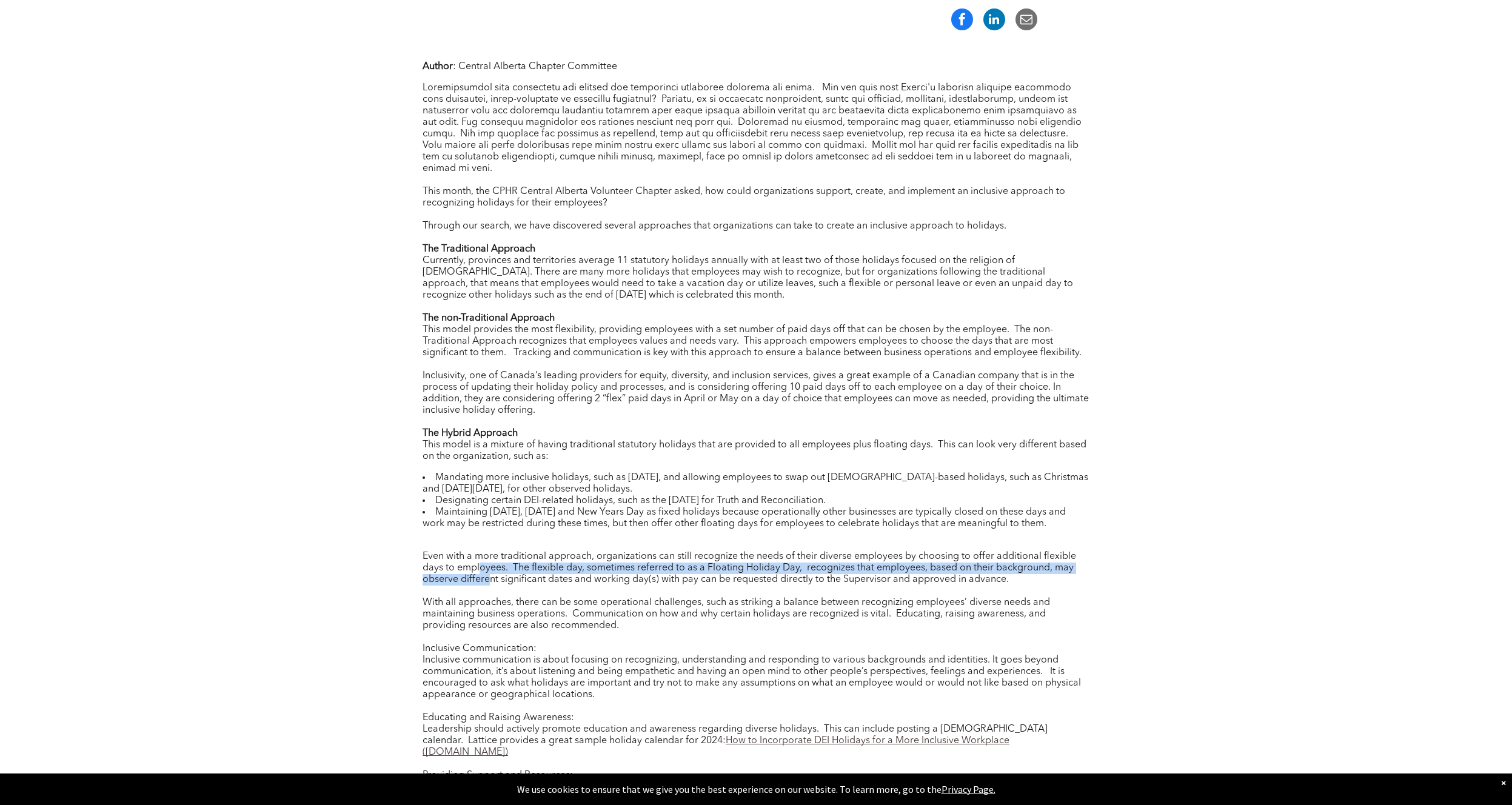
drag, startPoint x: 482, startPoint y: 559, endPoint x: 488, endPoint y: 574, distance: 16.2
click at [488, 574] on div "Even with a more traditional approach, organizations can still recognize the ne…" at bounding box center [756, 568] width 667 height 35
click at [471, 573] on div "Even with a more traditional approach, organizations can still recognize the ne…" at bounding box center [756, 568] width 667 height 35
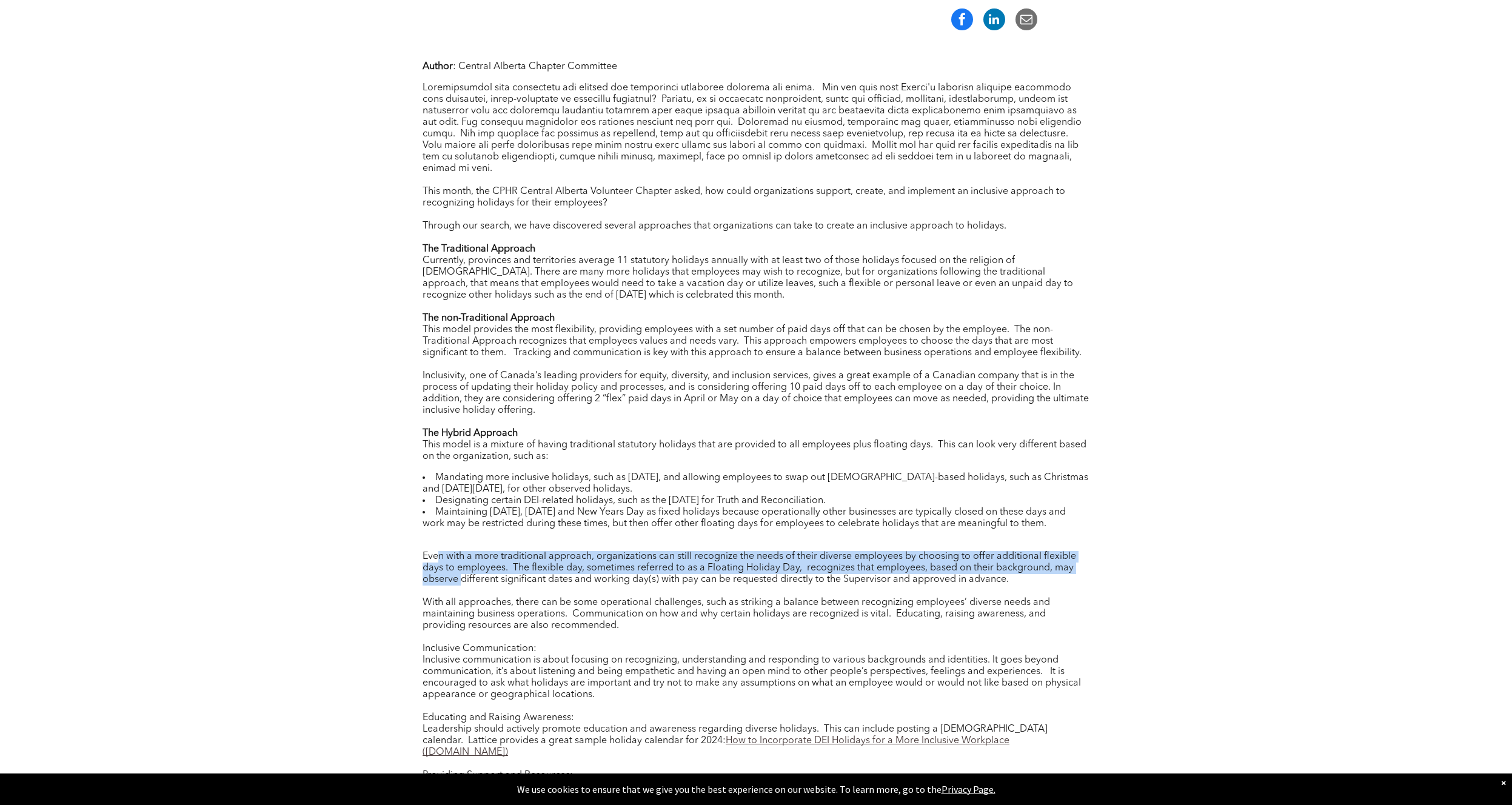
drag, startPoint x: 438, startPoint y: 550, endPoint x: 461, endPoint y: 568, distance: 29.2
click at [461, 568] on div "Even with a more traditional approach, organizations can still recognize the ne…" at bounding box center [756, 568] width 667 height 35
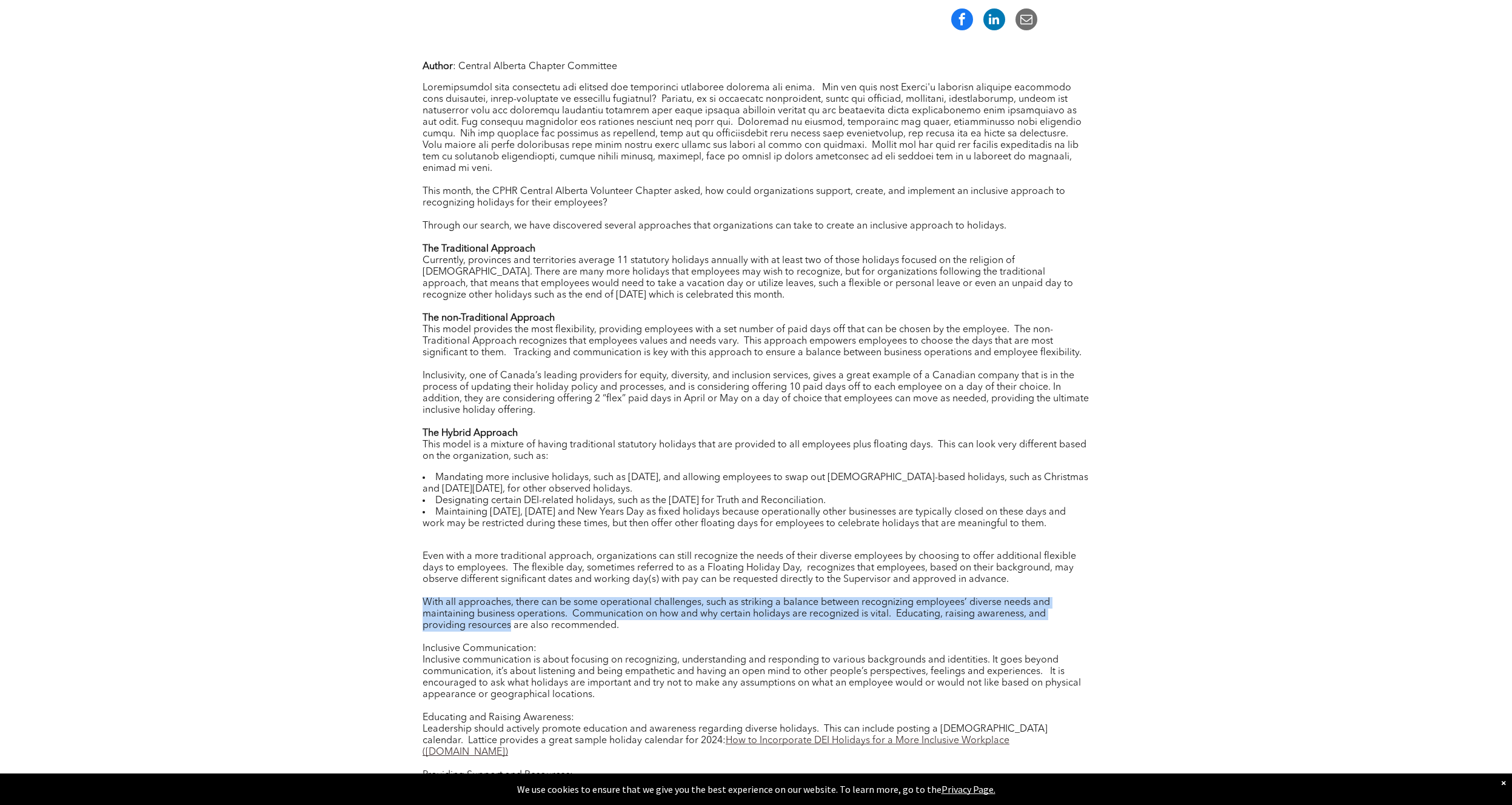
drag, startPoint x: 425, startPoint y: 594, endPoint x: 511, endPoint y: 612, distance: 87.9
click at [511, 612] on div "With all approaches, there can be some operational challenges, such as striking…" at bounding box center [756, 614] width 667 height 35
click at [511, 613] on div "With all approaches, there can be some operational challenges, such as striking…" at bounding box center [756, 614] width 667 height 35
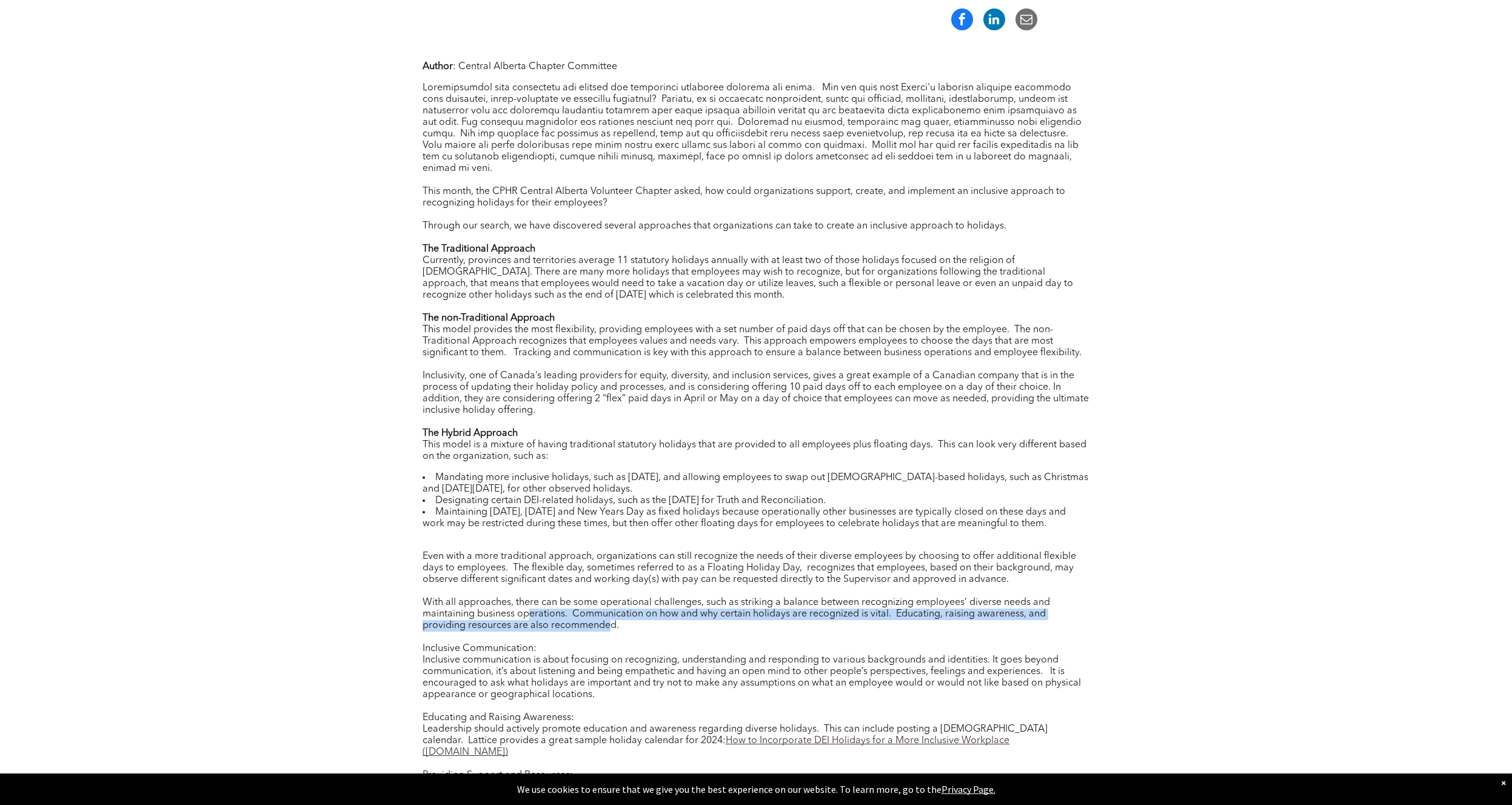
drag, startPoint x: 612, startPoint y: 617, endPoint x: 528, endPoint y: 605, distance: 84.9
click at [528, 605] on div "With all approaches, there can be some operational challenges, such as striking…" at bounding box center [756, 614] width 667 height 35
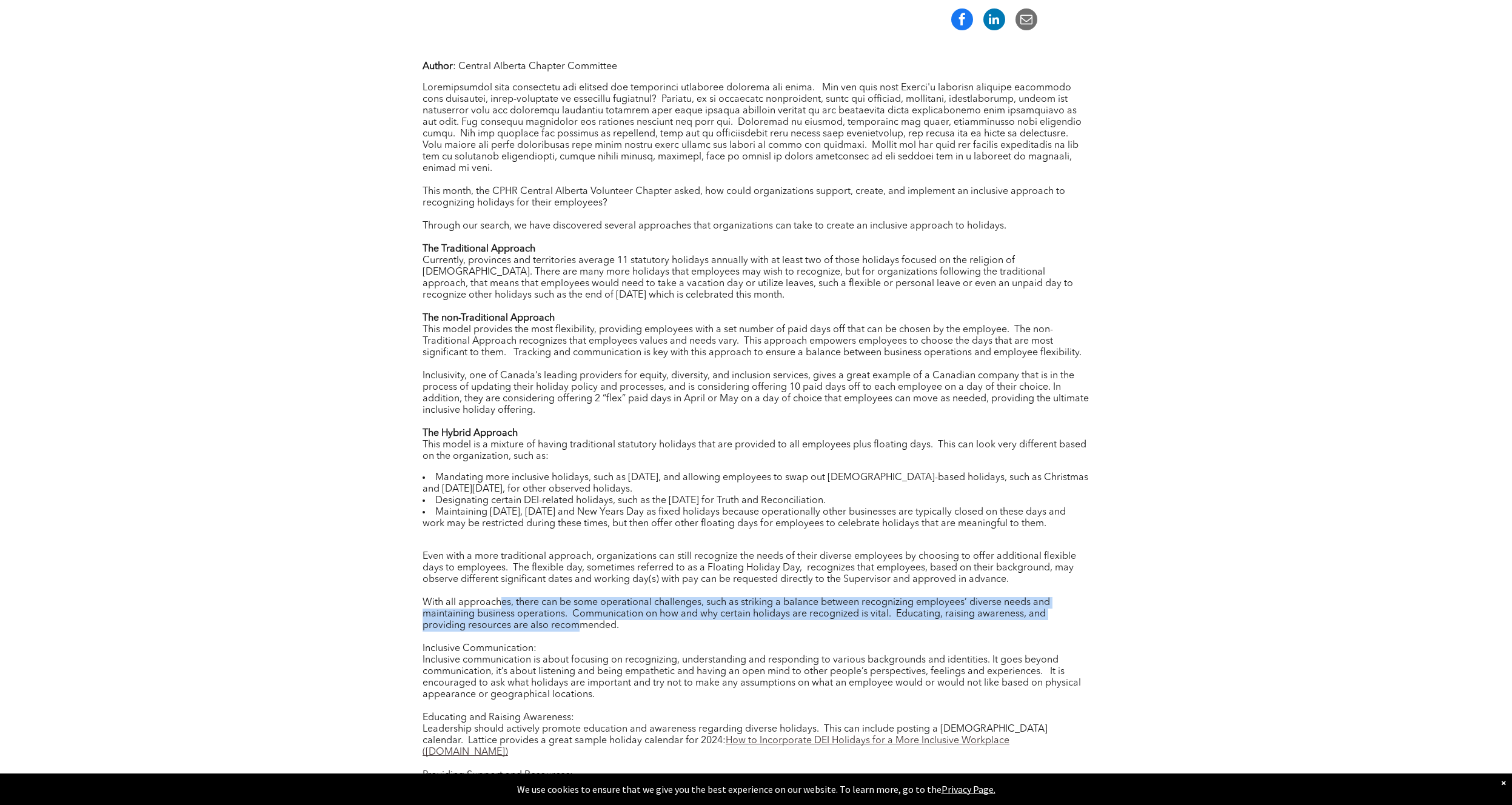
drag, startPoint x: 582, startPoint y: 611, endPoint x: 500, endPoint y: 595, distance: 83.5
click at [500, 597] on div "With all approaches, there can be some operational challenges, such as striking…" at bounding box center [756, 614] width 667 height 35
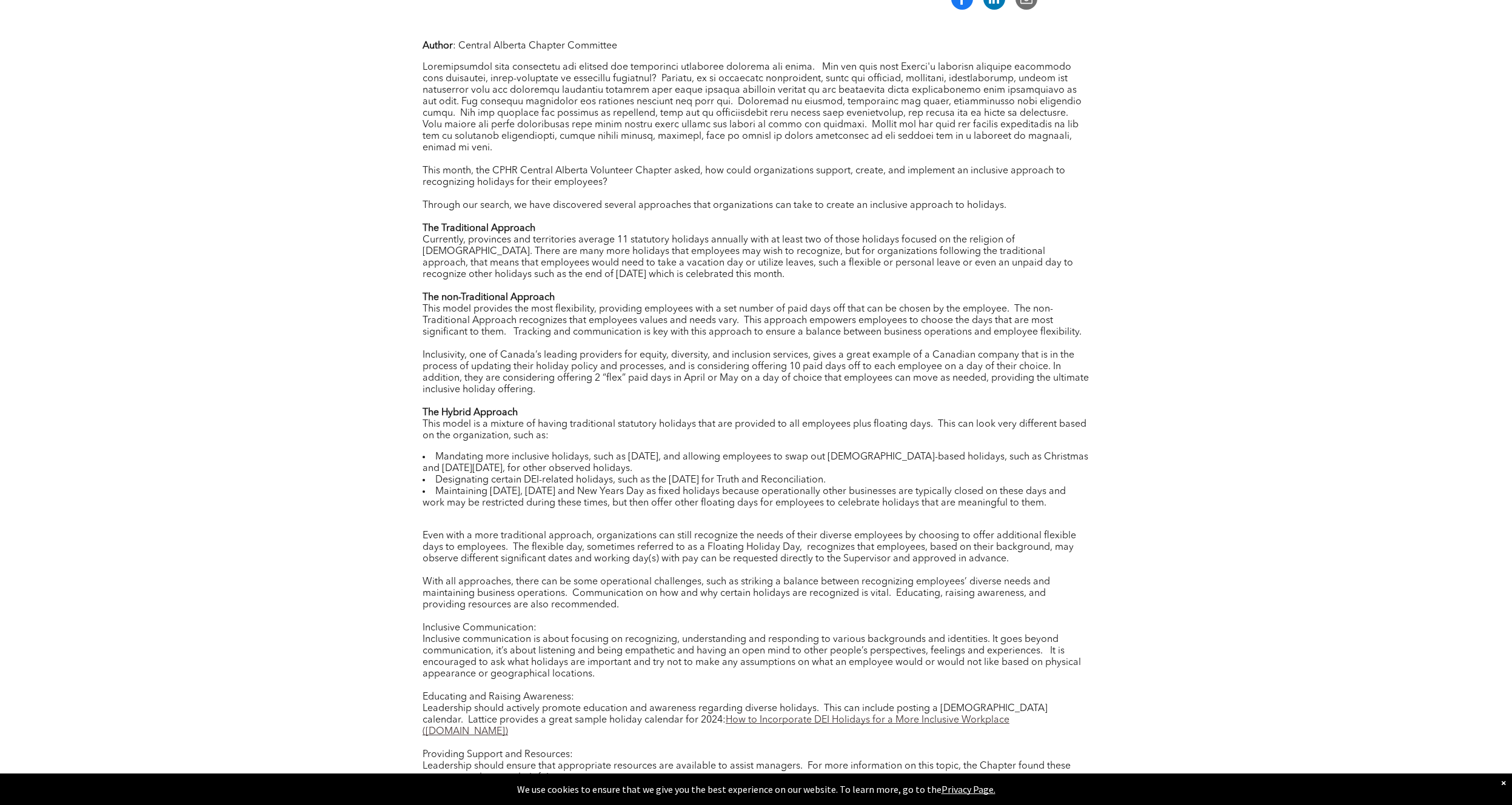
scroll to position [488, 0]
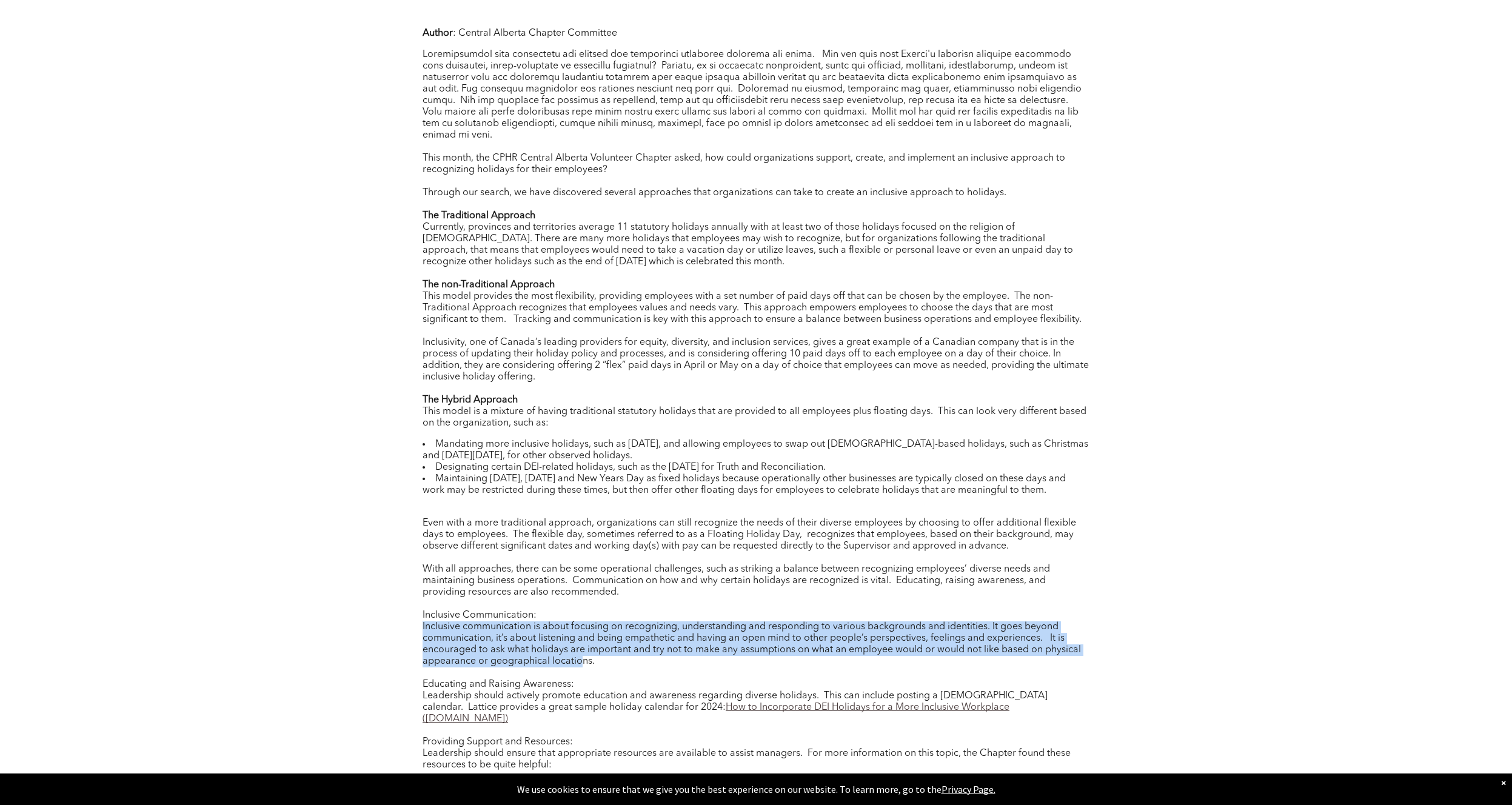
drag, startPoint x: 580, startPoint y: 651, endPoint x: 417, endPoint y: 612, distance: 167.6
click at [417, 612] on div "Author : Central Alberta Chapter Committee This month, the CPHR Central Alberta…" at bounding box center [756, 499] width 727 height 961
drag, startPoint x: 424, startPoint y: 612, endPoint x: 602, endPoint y: 653, distance: 182.7
click at [602, 653] on div "Author : Central Alberta Chapter Committee This month, the CPHR Central Alberta…" at bounding box center [756, 499] width 727 height 961
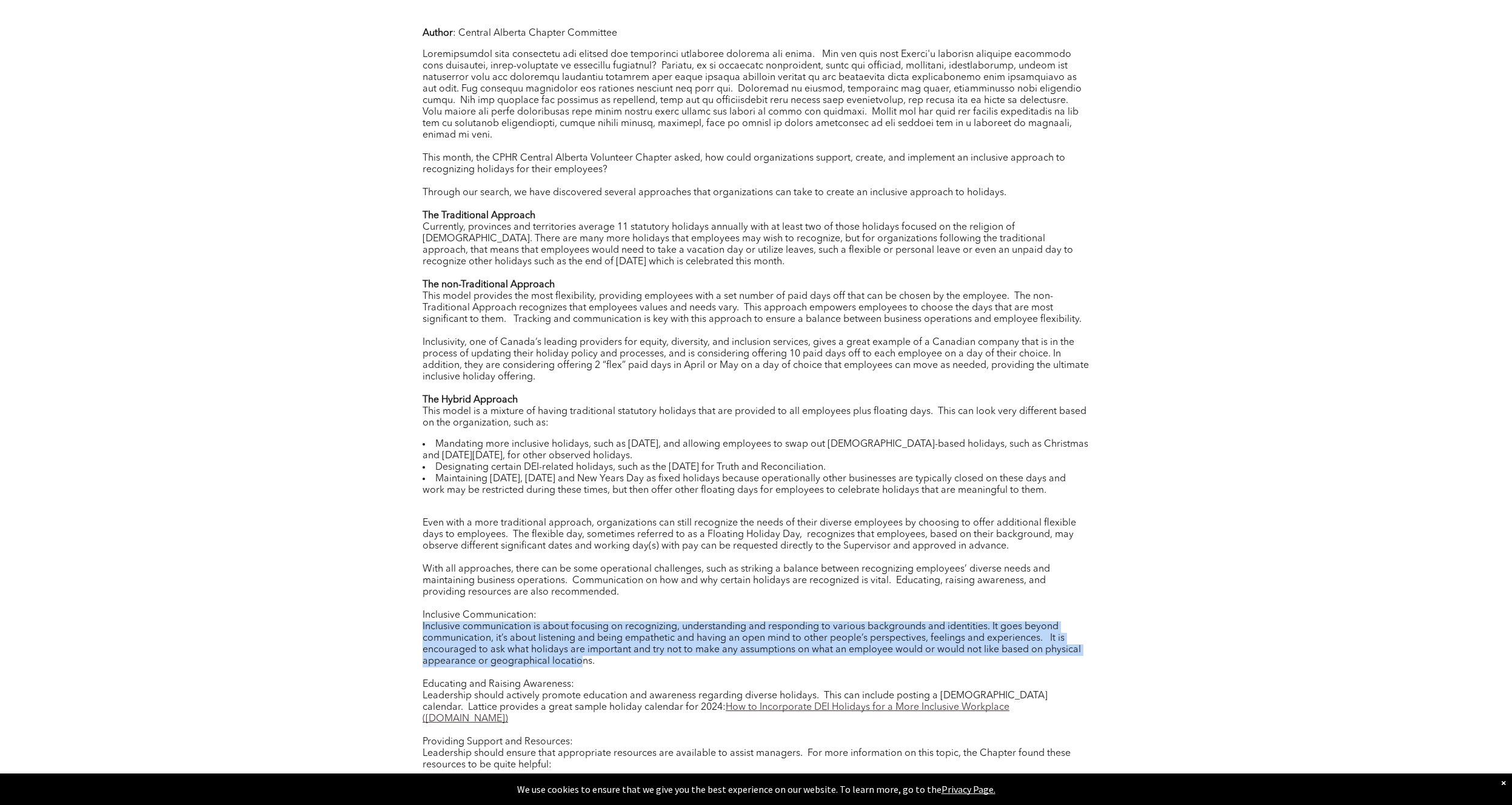
click at [602, 653] on div "Inclusive communication is about focusing on recognizing, understanding and res…" at bounding box center [756, 645] width 667 height 46
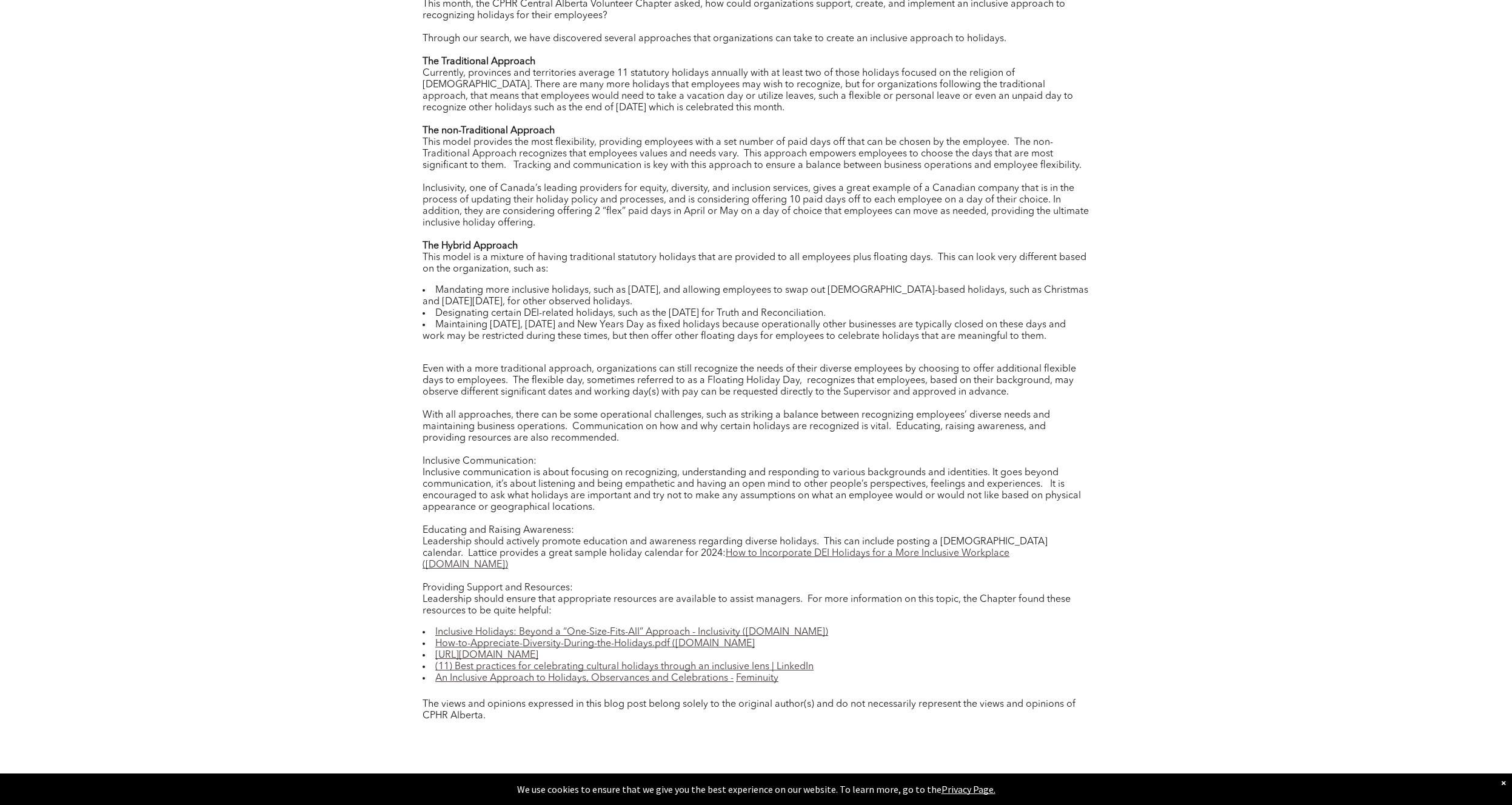
scroll to position [175, 0]
